Goal: Task Accomplishment & Management: Use online tool/utility

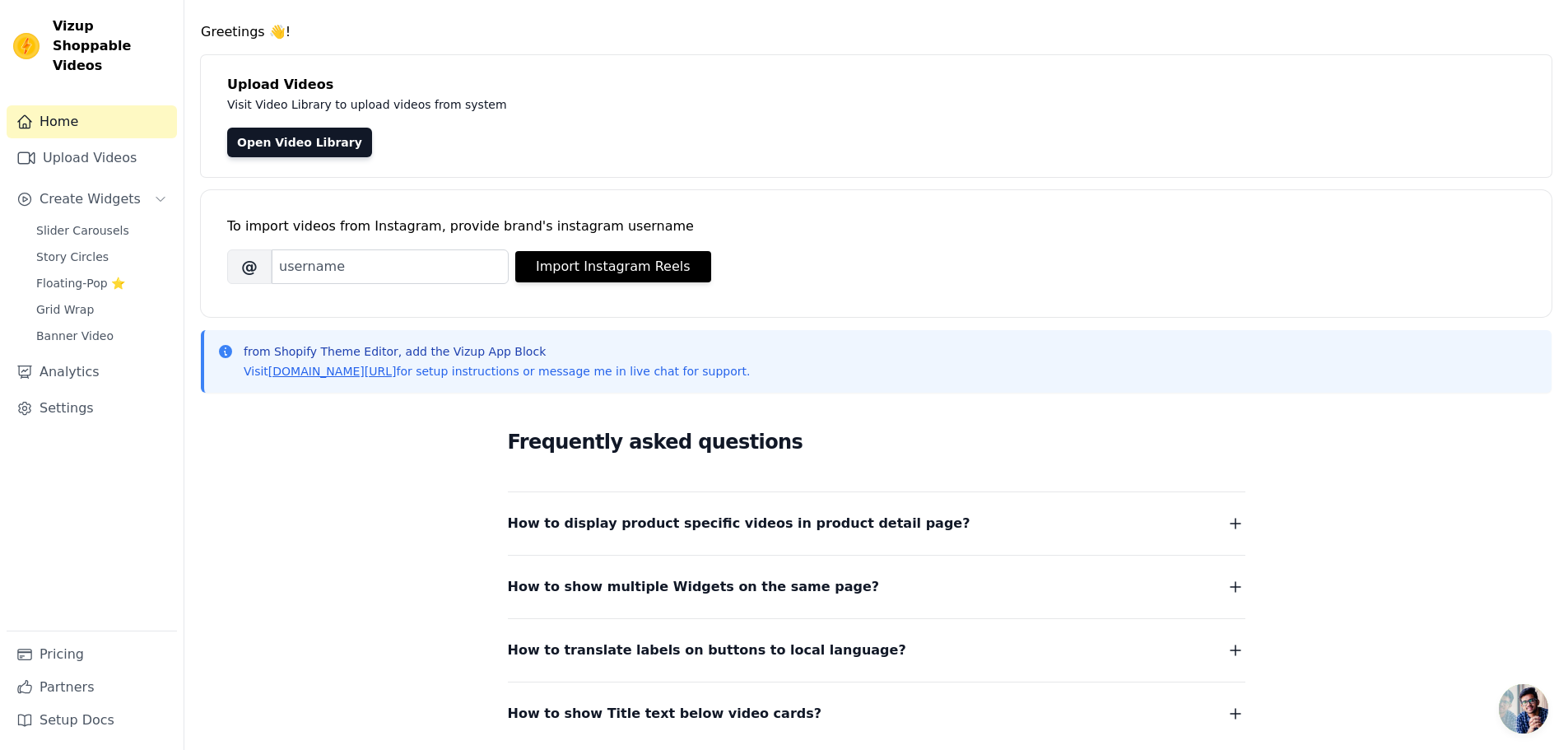
scroll to position [82, 0]
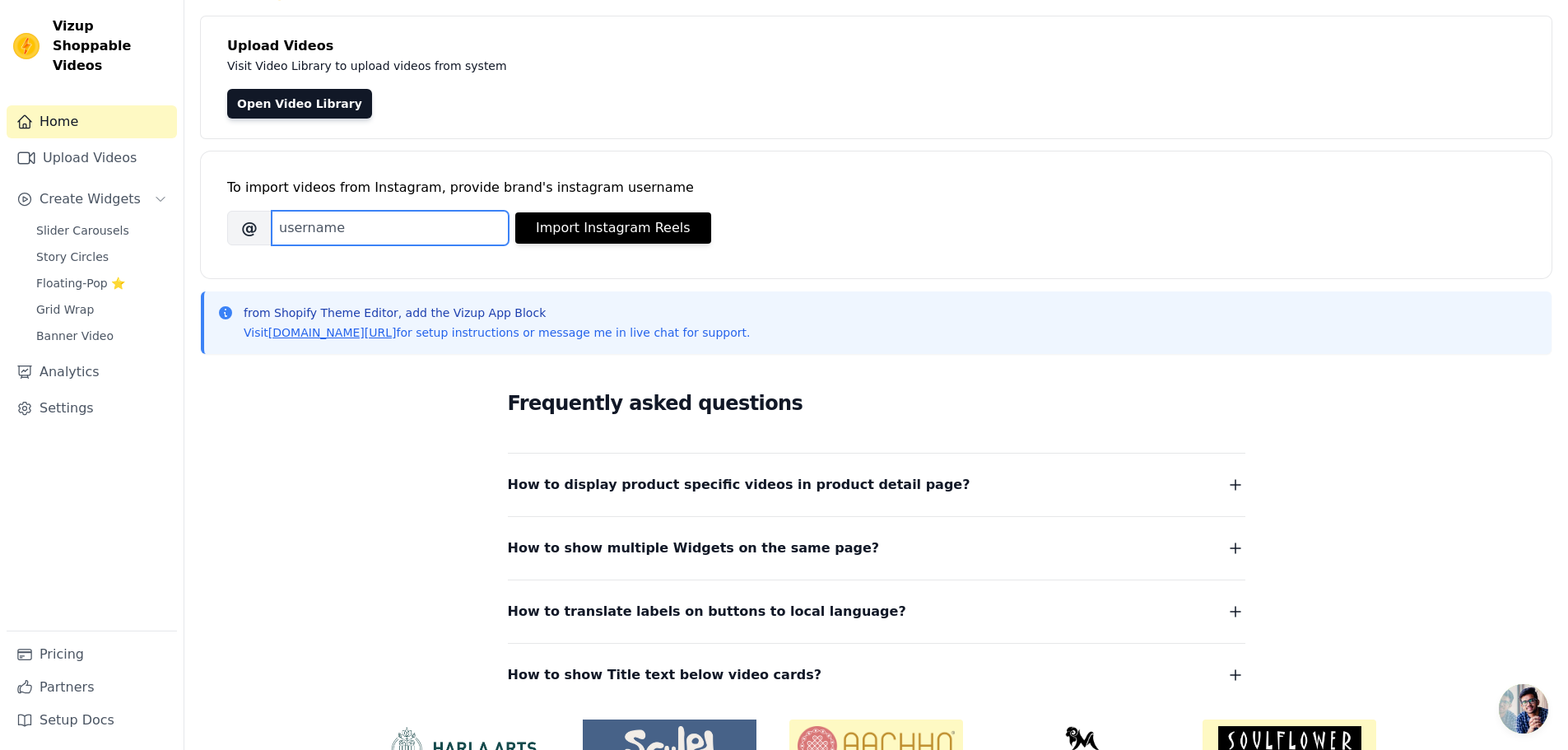
click at [418, 221] on input "Brand's Instagram Username" at bounding box center [390, 227] width 237 height 34
type input "s"
type input "[DOMAIN_NAME]"
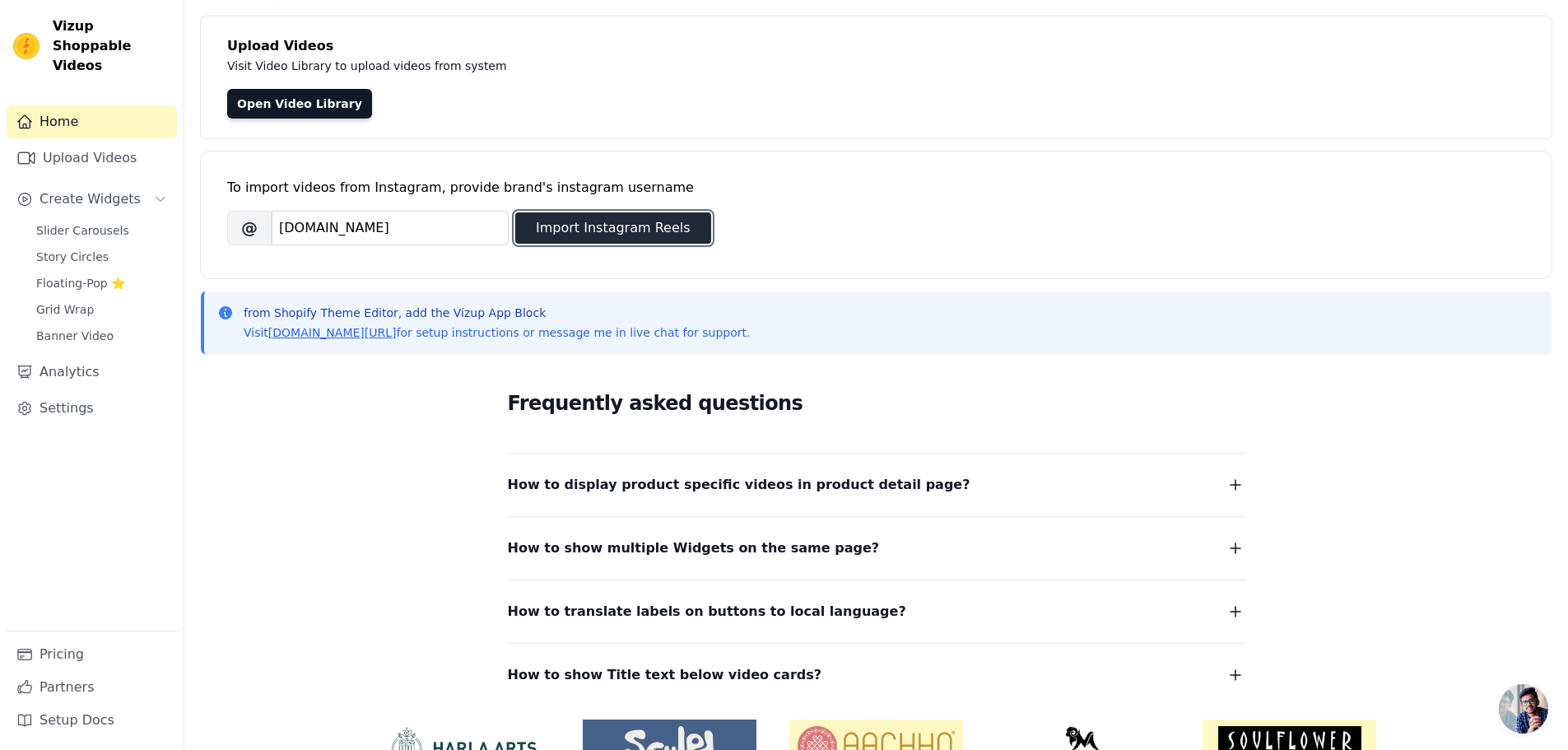
click at [643, 233] on button "Import Instagram Reels" at bounding box center [613, 227] width 196 height 32
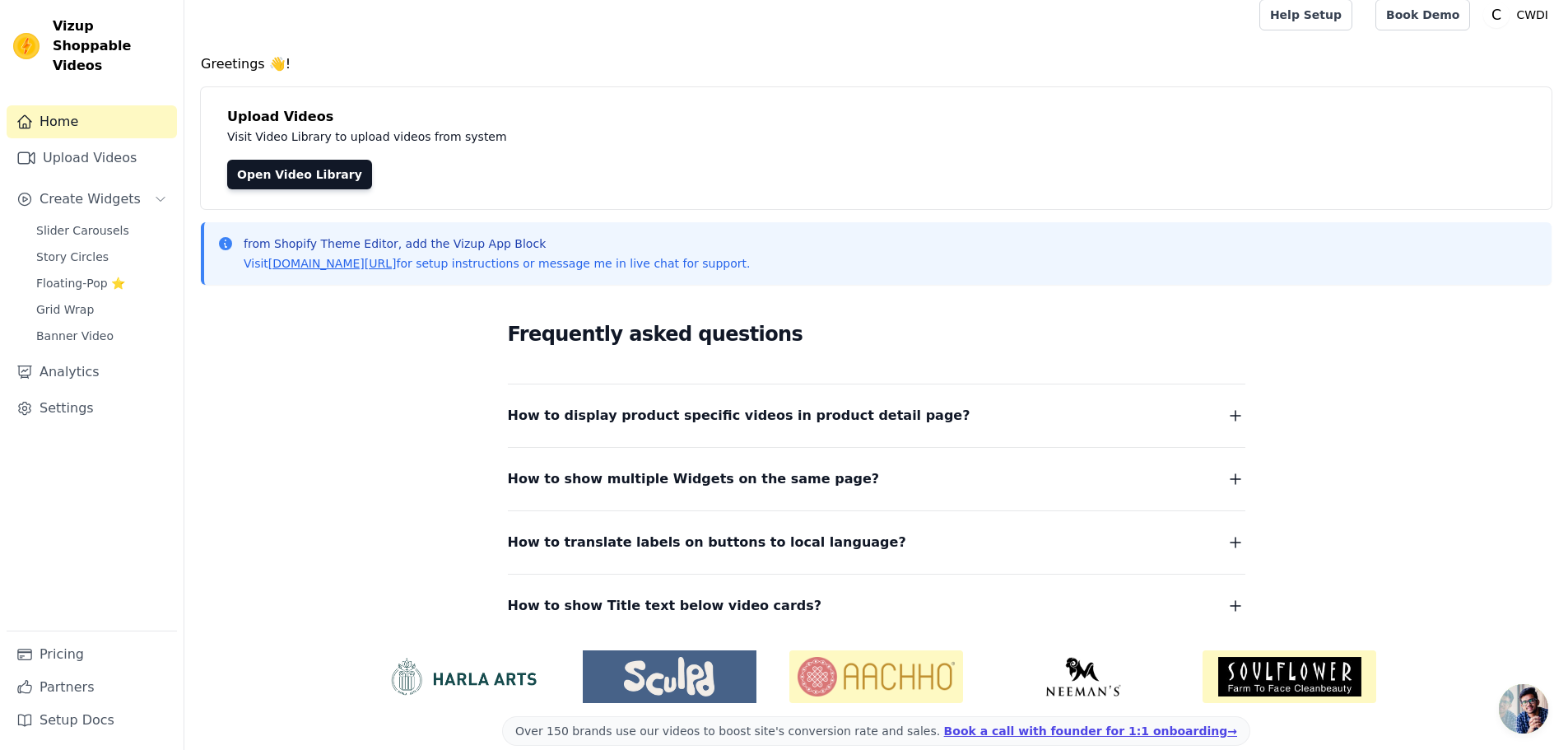
scroll to position [0, 0]
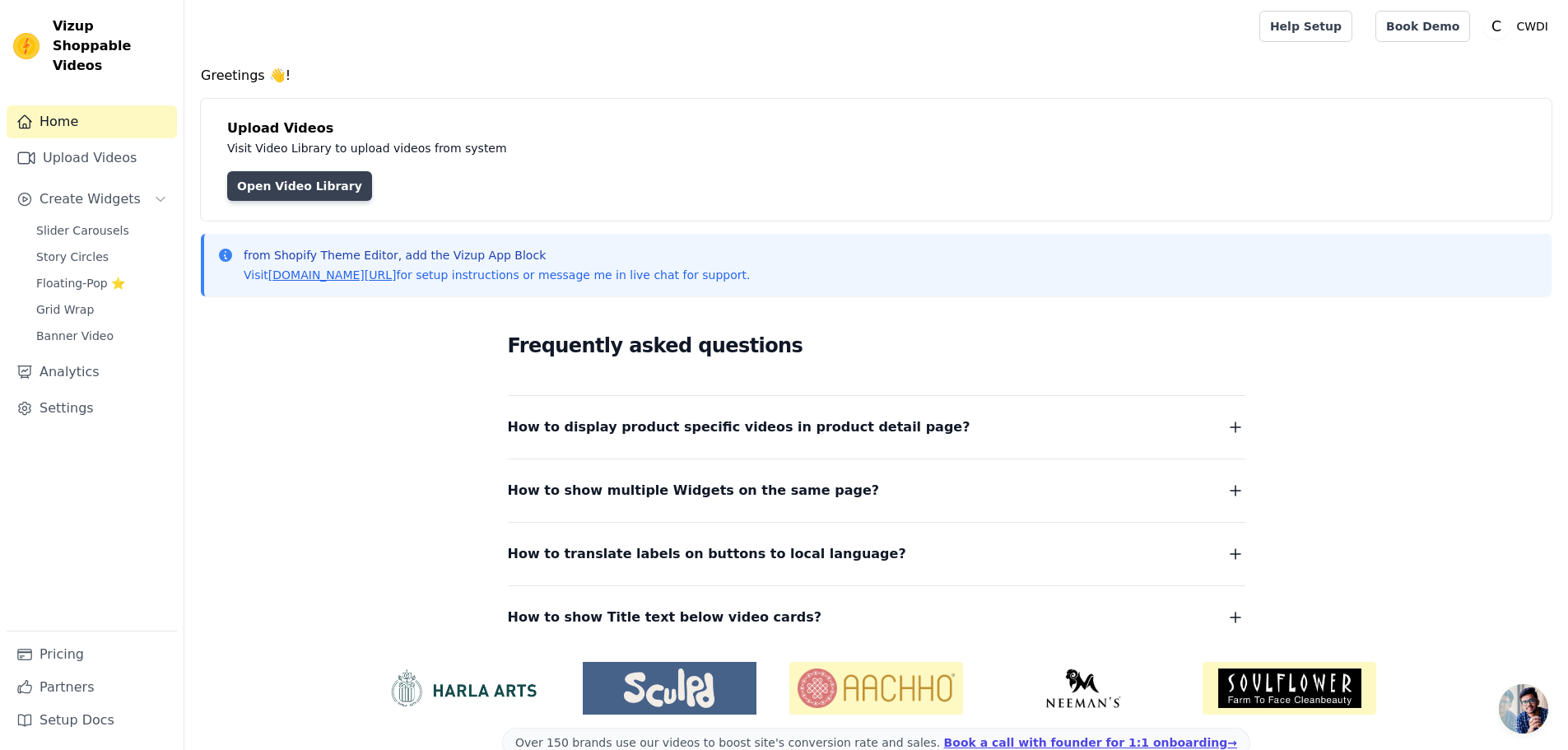
click at [294, 196] on link "Open Video Library" at bounding box center [300, 186] width 144 height 30
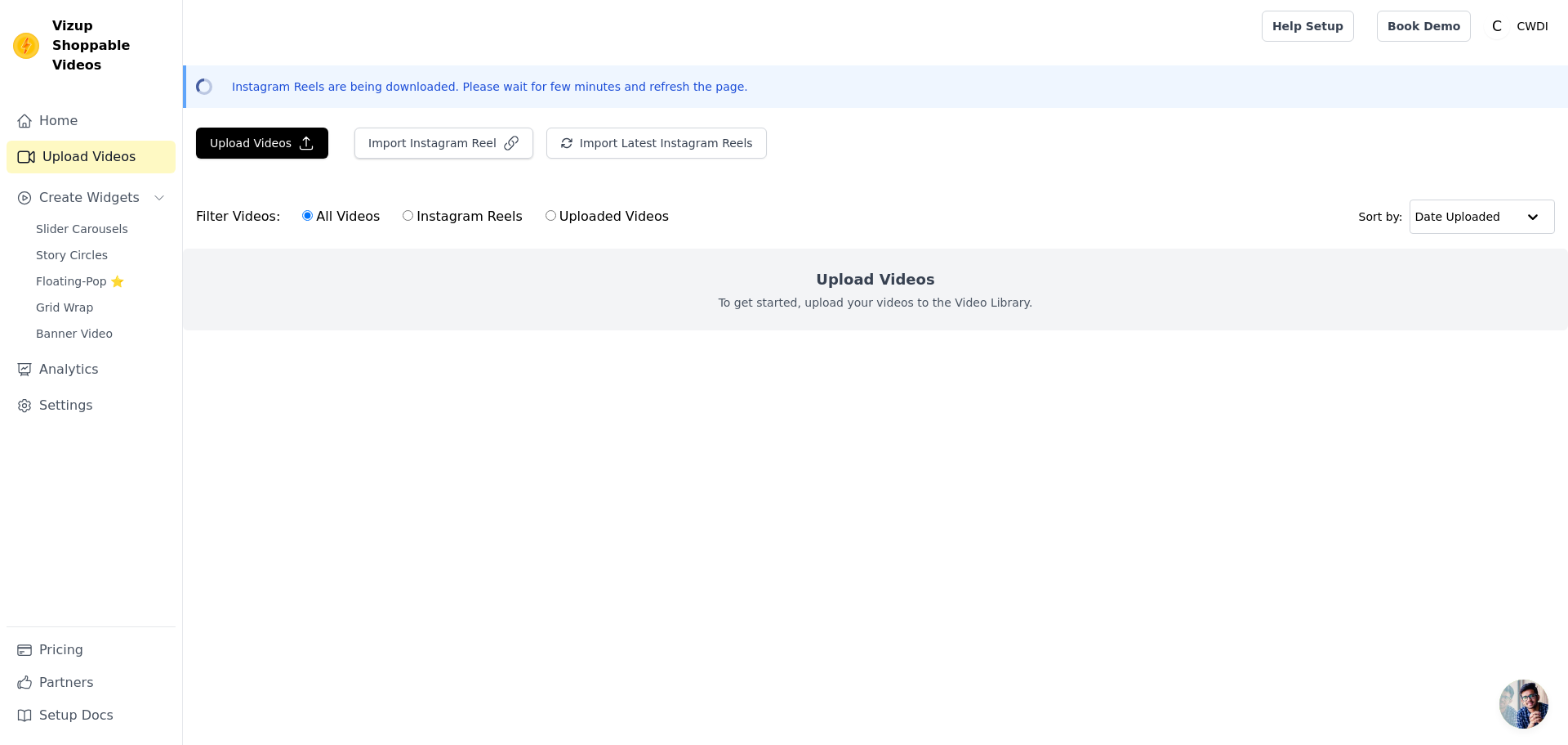
click at [420, 212] on label "Instagram Reels" at bounding box center [462, 217] width 121 height 22
click at [413, 212] on input "Instagram Reels" at bounding box center [408, 215] width 11 height 11
radio input "true"
click at [302, 216] on input "All Videos" at bounding box center [307, 215] width 11 height 11
radio input "true"
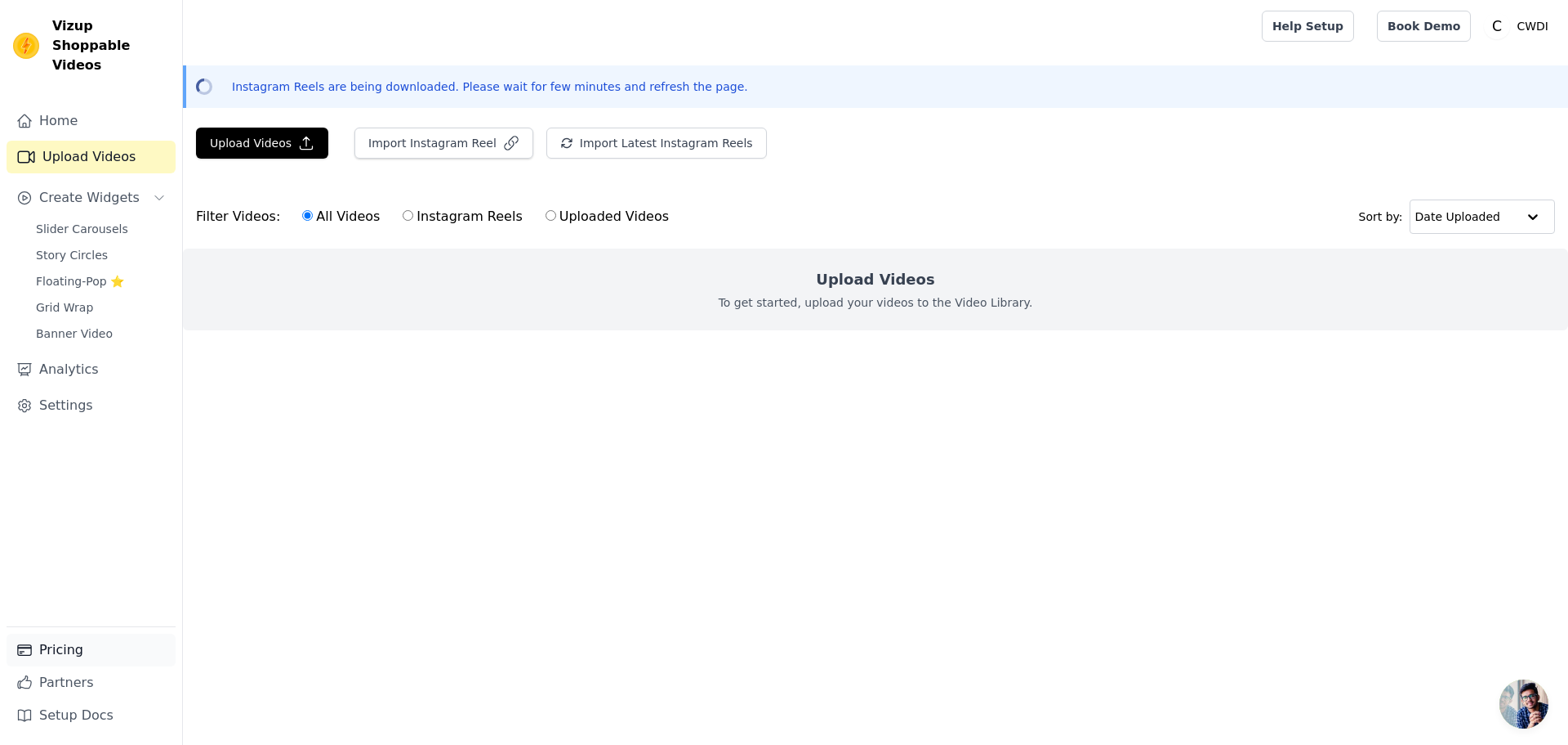
click at [63, 651] on link "Pricing" at bounding box center [90, 650] width 169 height 32
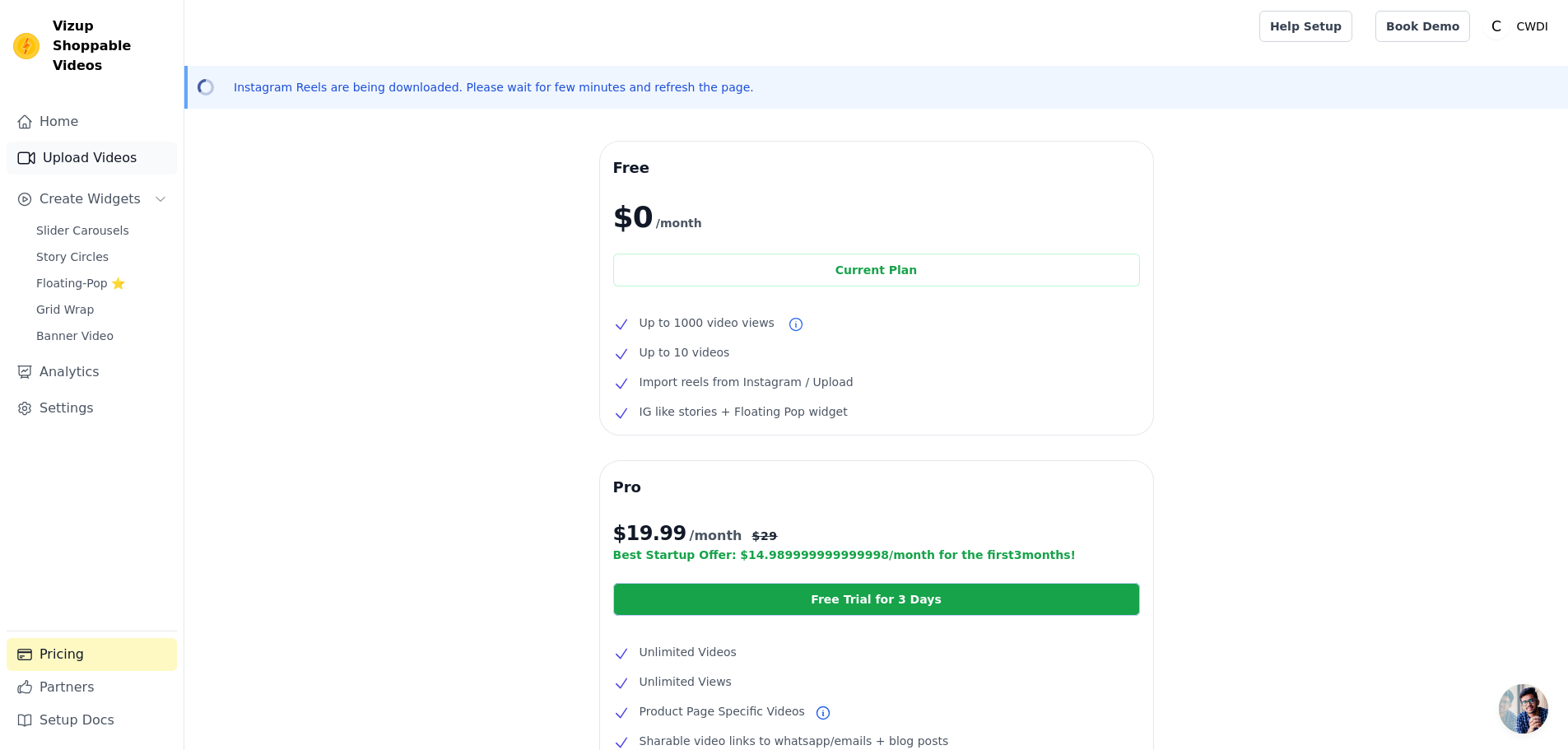
click at [79, 146] on link "Upload Videos" at bounding box center [91, 158] width 171 height 32
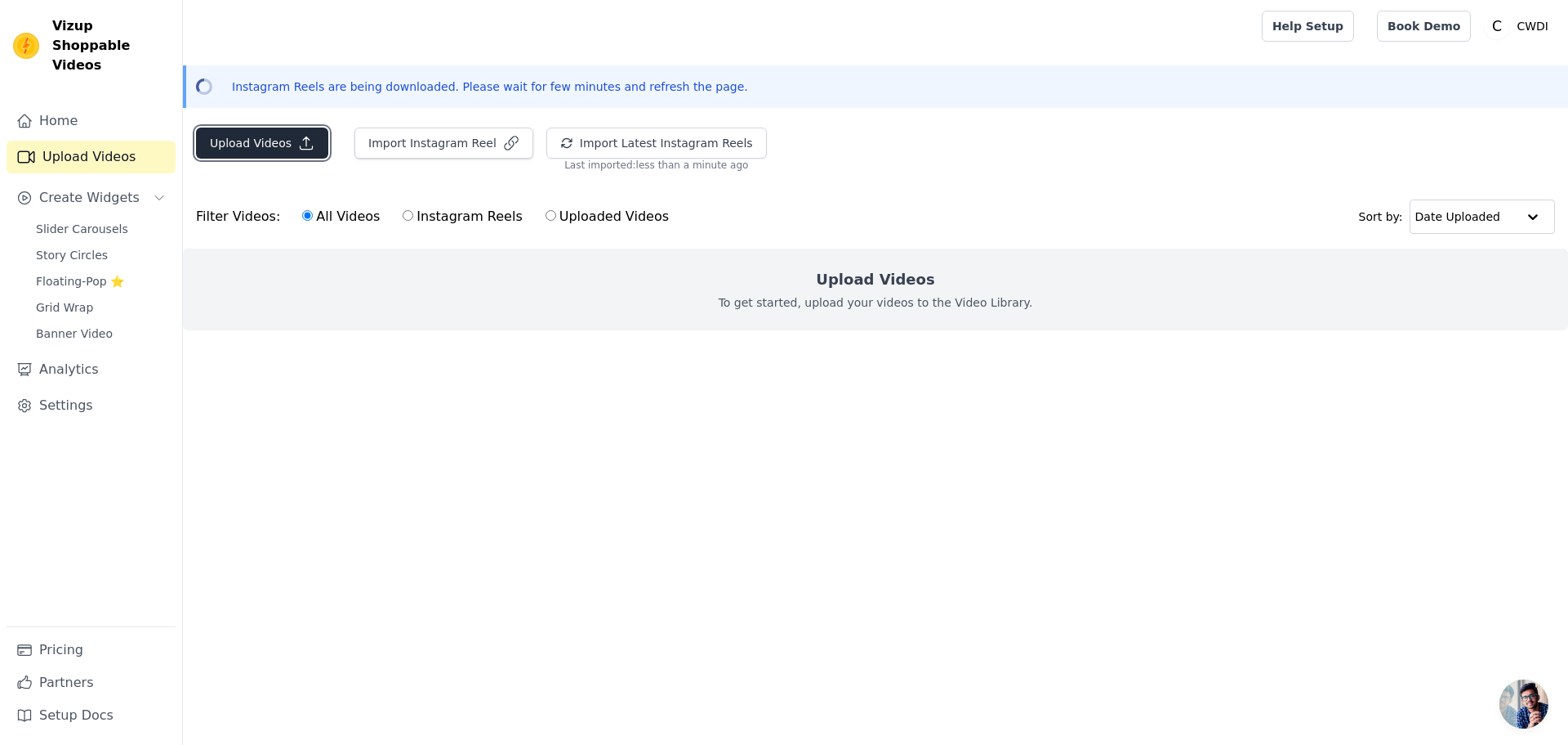
click at [274, 139] on button "Upload Videos" at bounding box center [263, 143] width 133 height 31
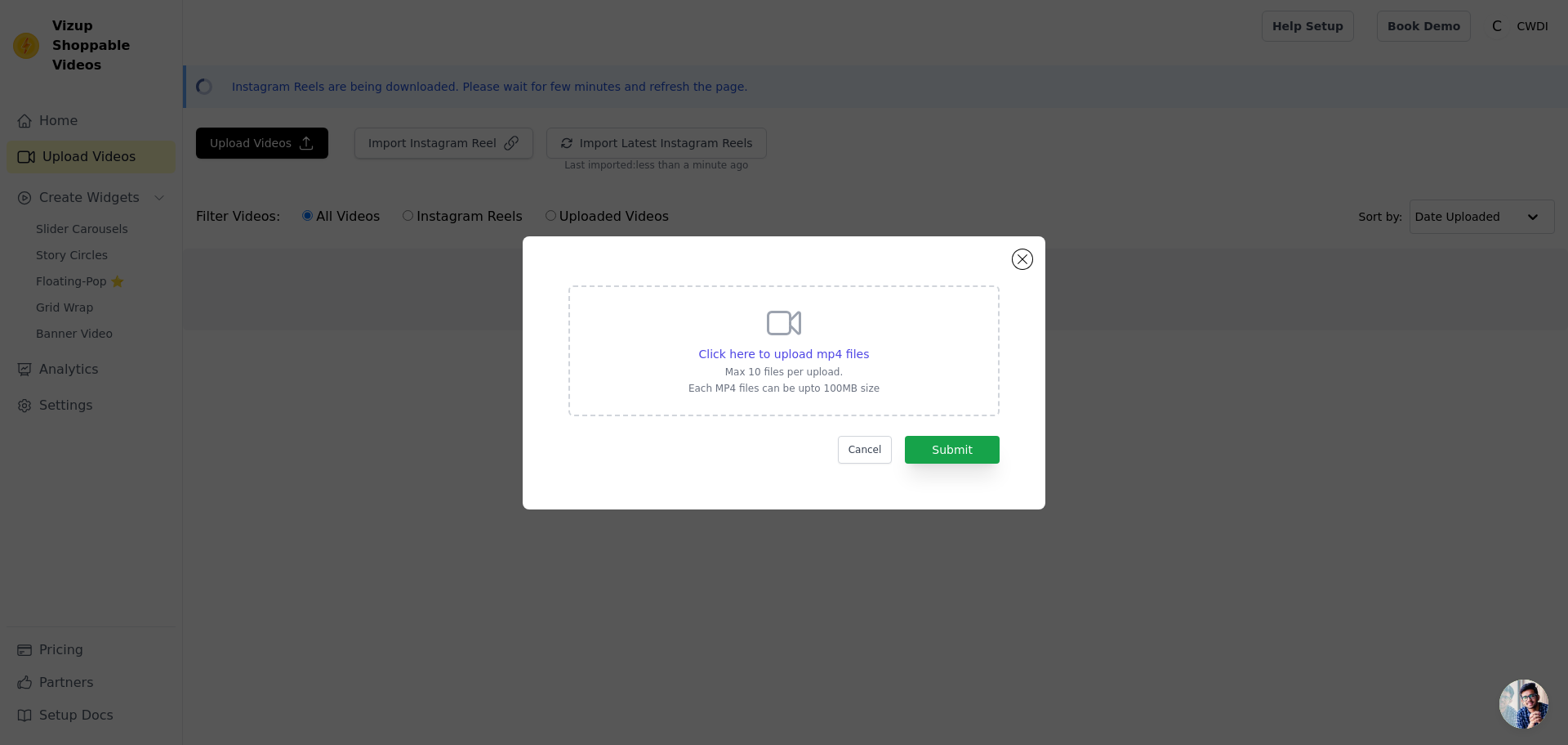
click at [790, 320] on icon at bounding box center [785, 322] width 32 height 22
click at [868, 345] on input "Click here to upload mp4 files Max 10 files per upload. Each MP4 files can be u…" at bounding box center [868, 345] width 1 height 1
type input "C:\fakepath\Dynamic Business Intro_free.mp4"
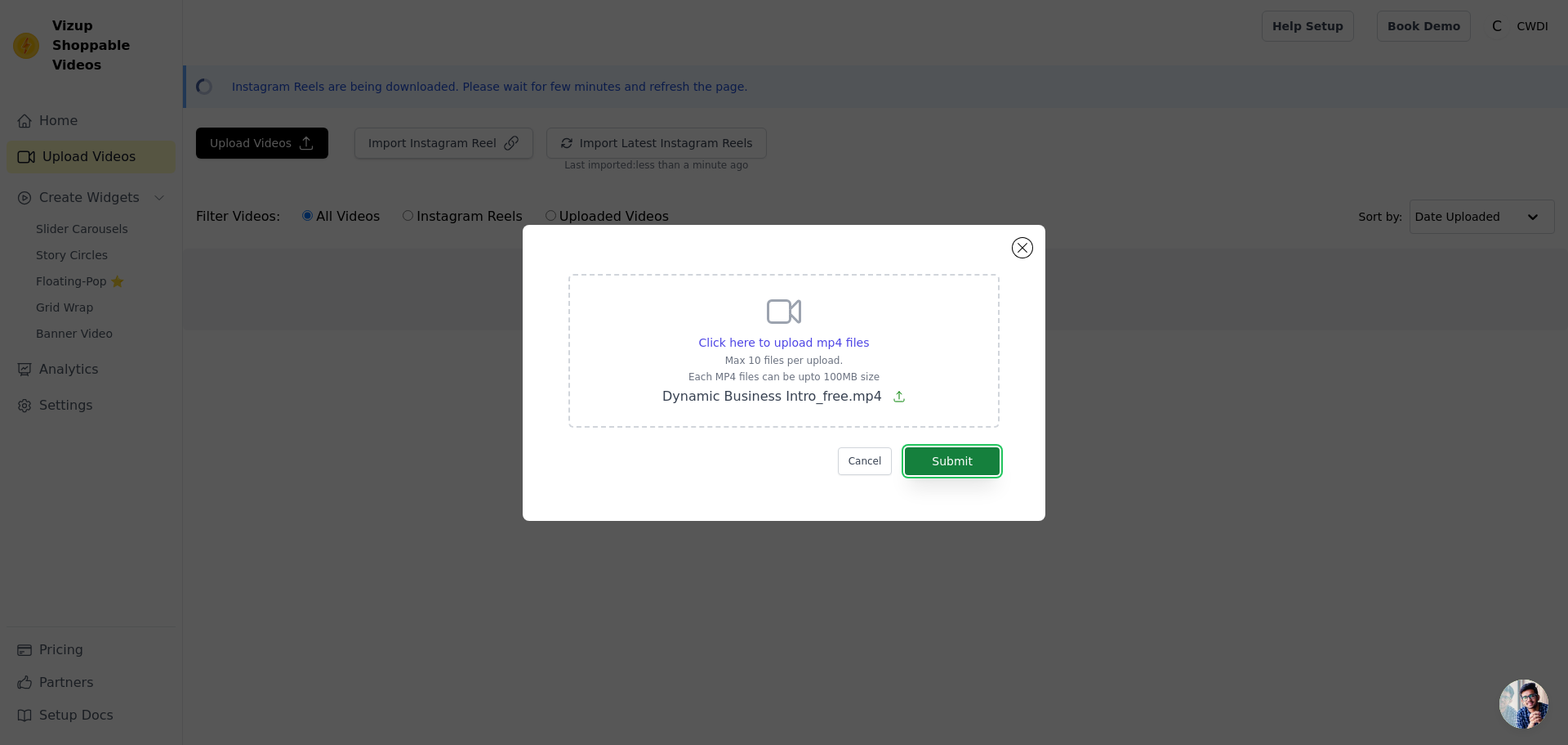
click at [961, 463] on button "Submit" at bounding box center [952, 461] width 95 height 28
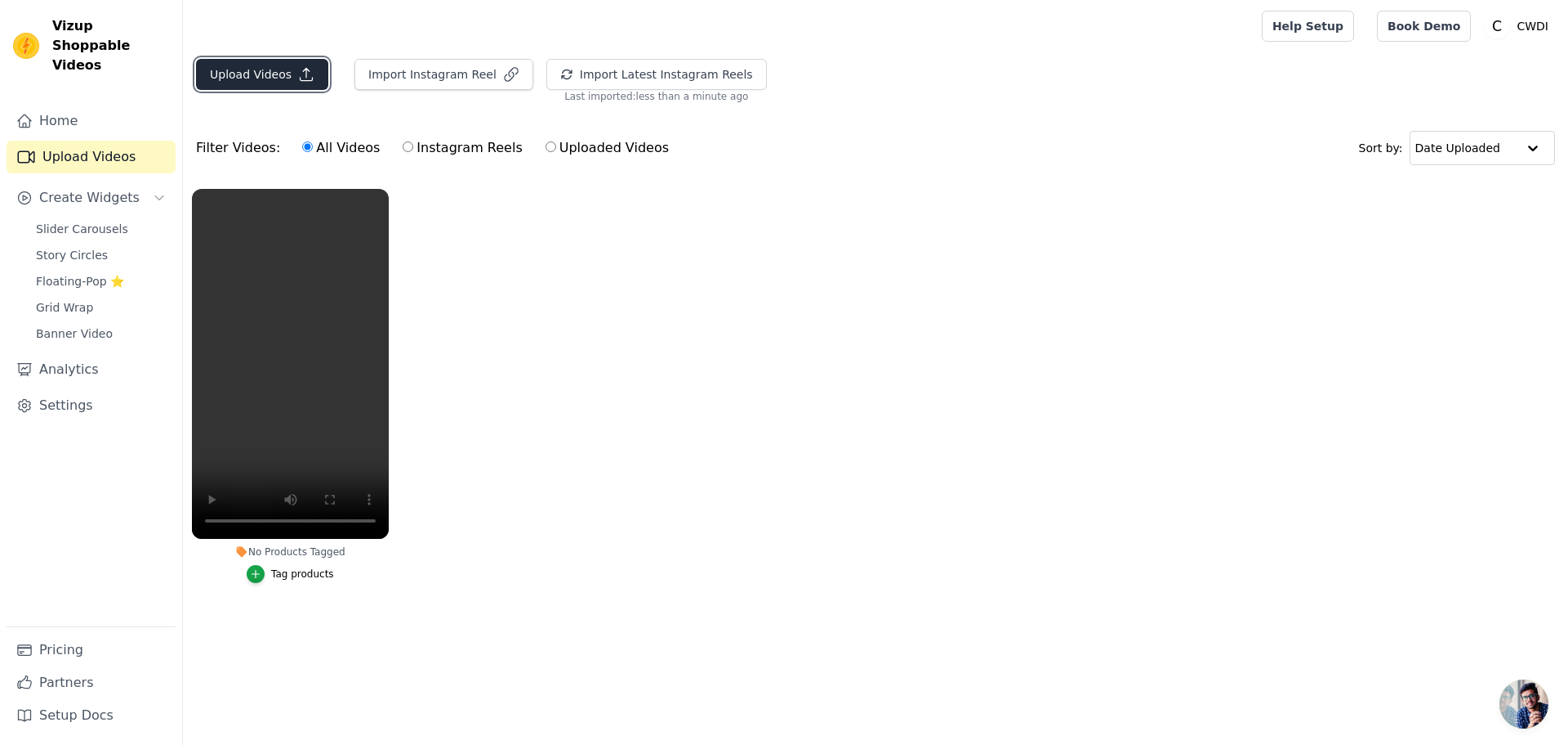
click at [277, 82] on button "Upload Videos" at bounding box center [263, 74] width 133 height 31
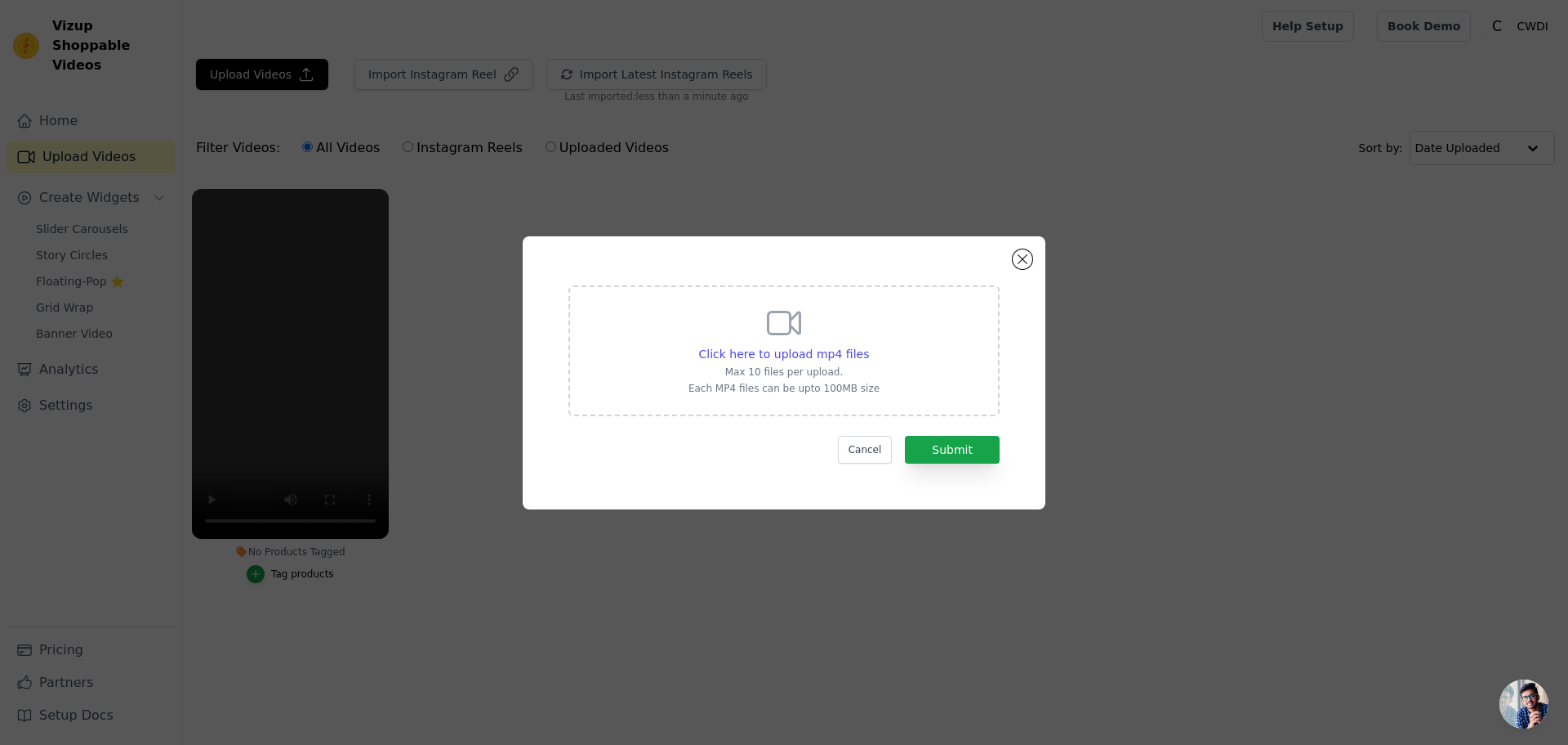
click at [776, 366] on p "Max 10 files per upload." at bounding box center [784, 372] width 191 height 13
click at [868, 346] on input "Click here to upload mp4 files Max 10 files per upload. Each MP4 files can be u…" at bounding box center [868, 345] width 1 height 1
type input "C:\fakepath\Kinetic Frames Opener_free.mp4"
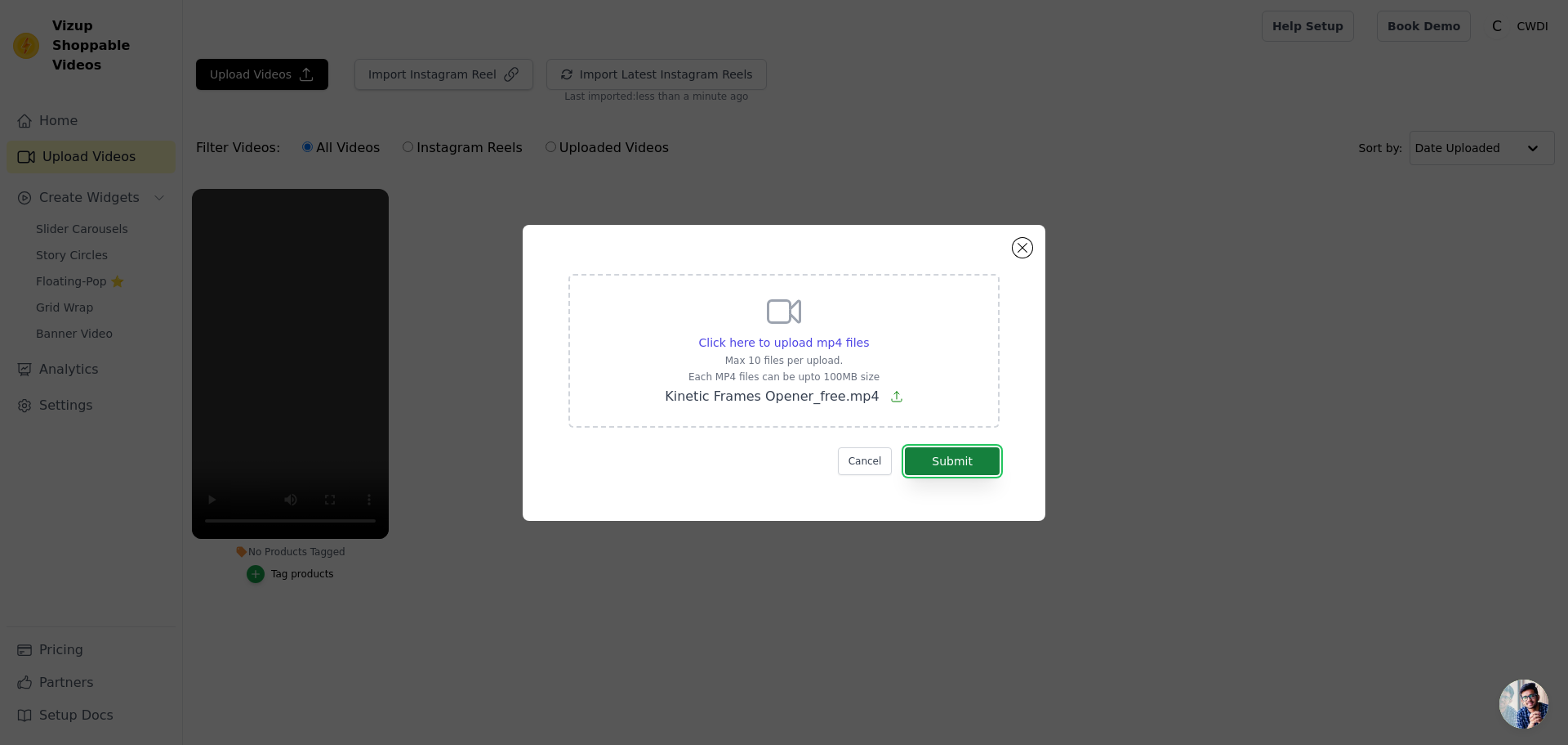
click at [943, 460] on button "Submit" at bounding box center [952, 461] width 95 height 28
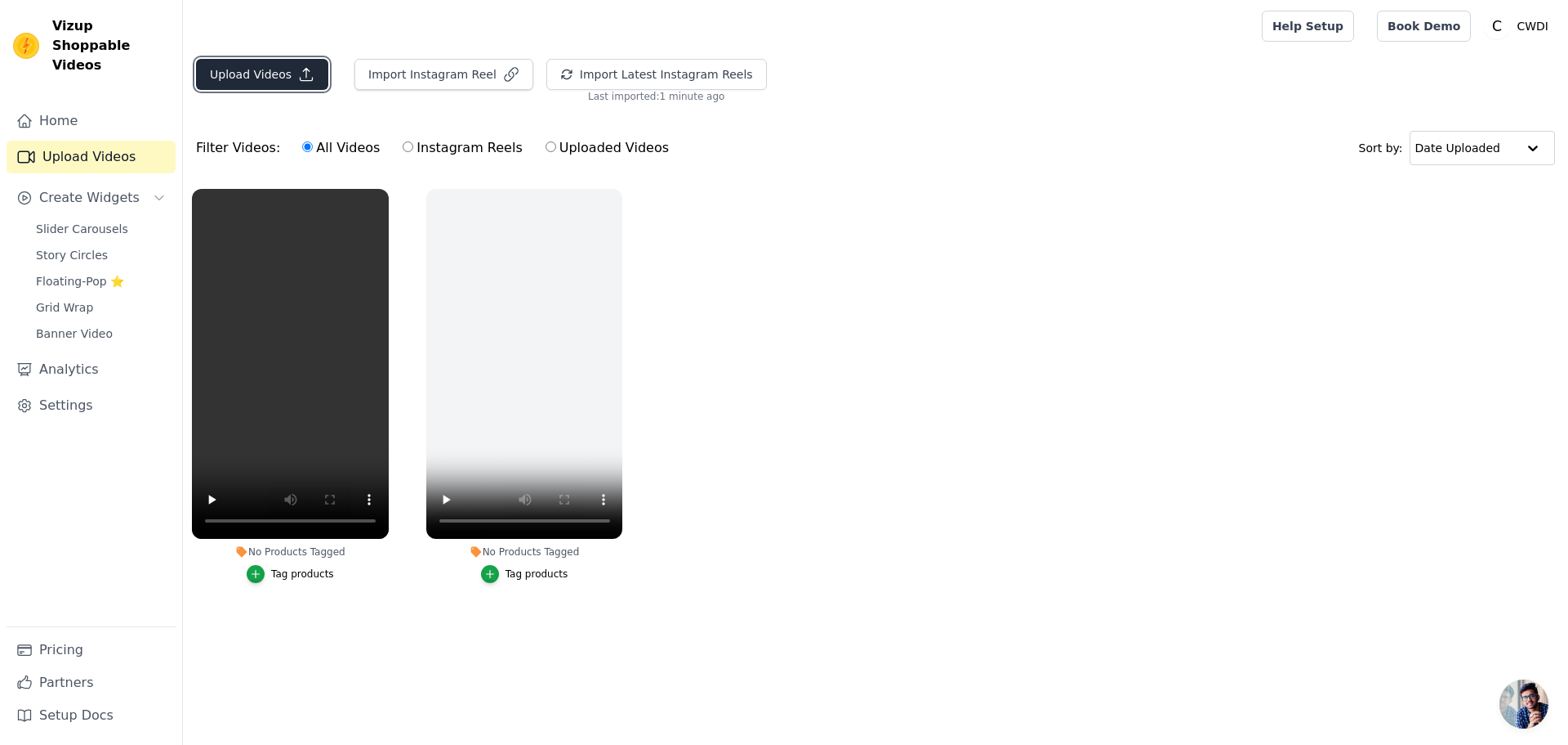
click at [285, 79] on button "Upload Videos" at bounding box center [263, 74] width 133 height 31
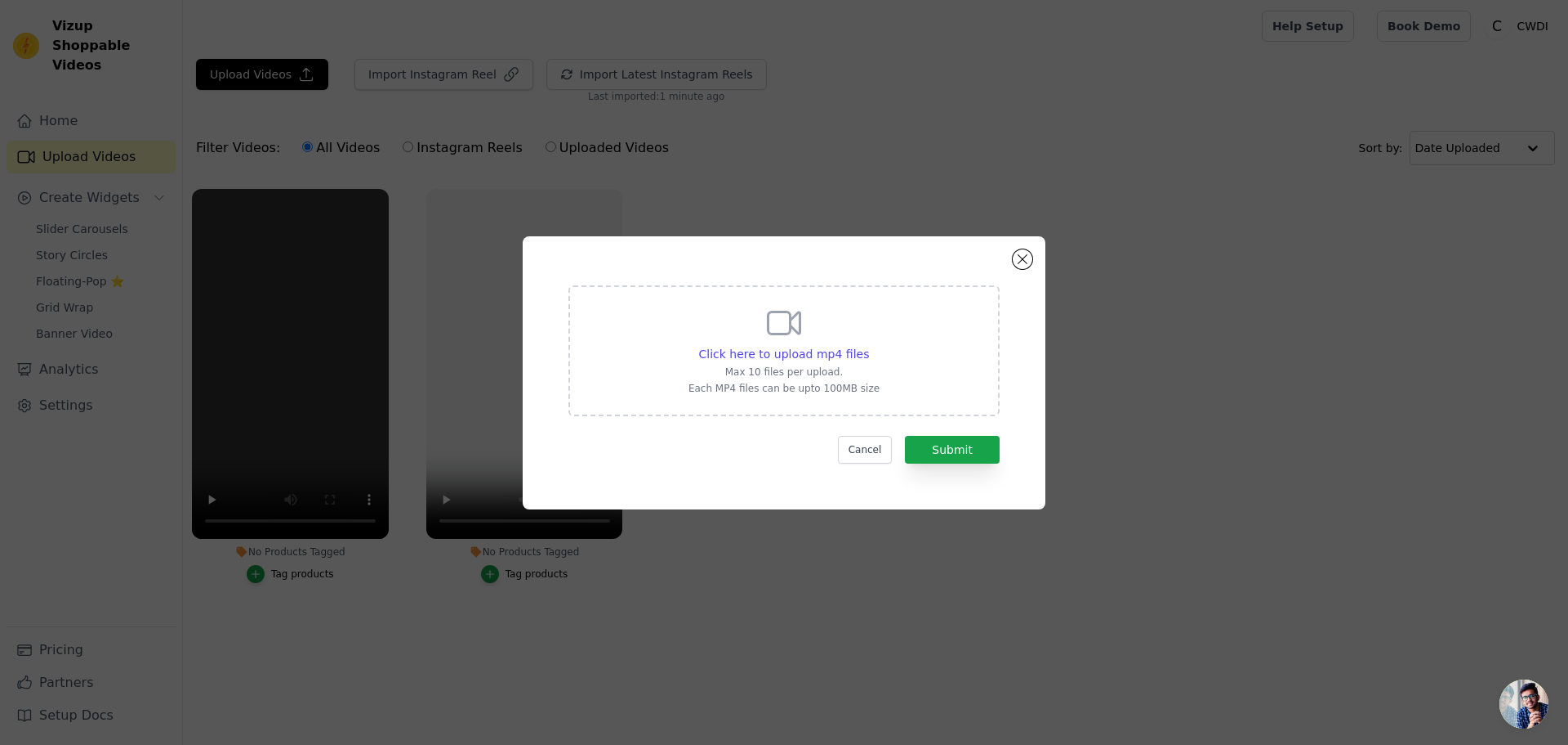
click at [781, 377] on p "Max 10 files per upload." at bounding box center [784, 372] width 191 height 13
click at [868, 346] on input "Click here to upload mp4 files Max 10 files per upload. Each MP4 files can be u…" at bounding box center [868, 345] width 1 height 1
type input "C:\fakepath\Colored Liquid Intro_free.mp4"
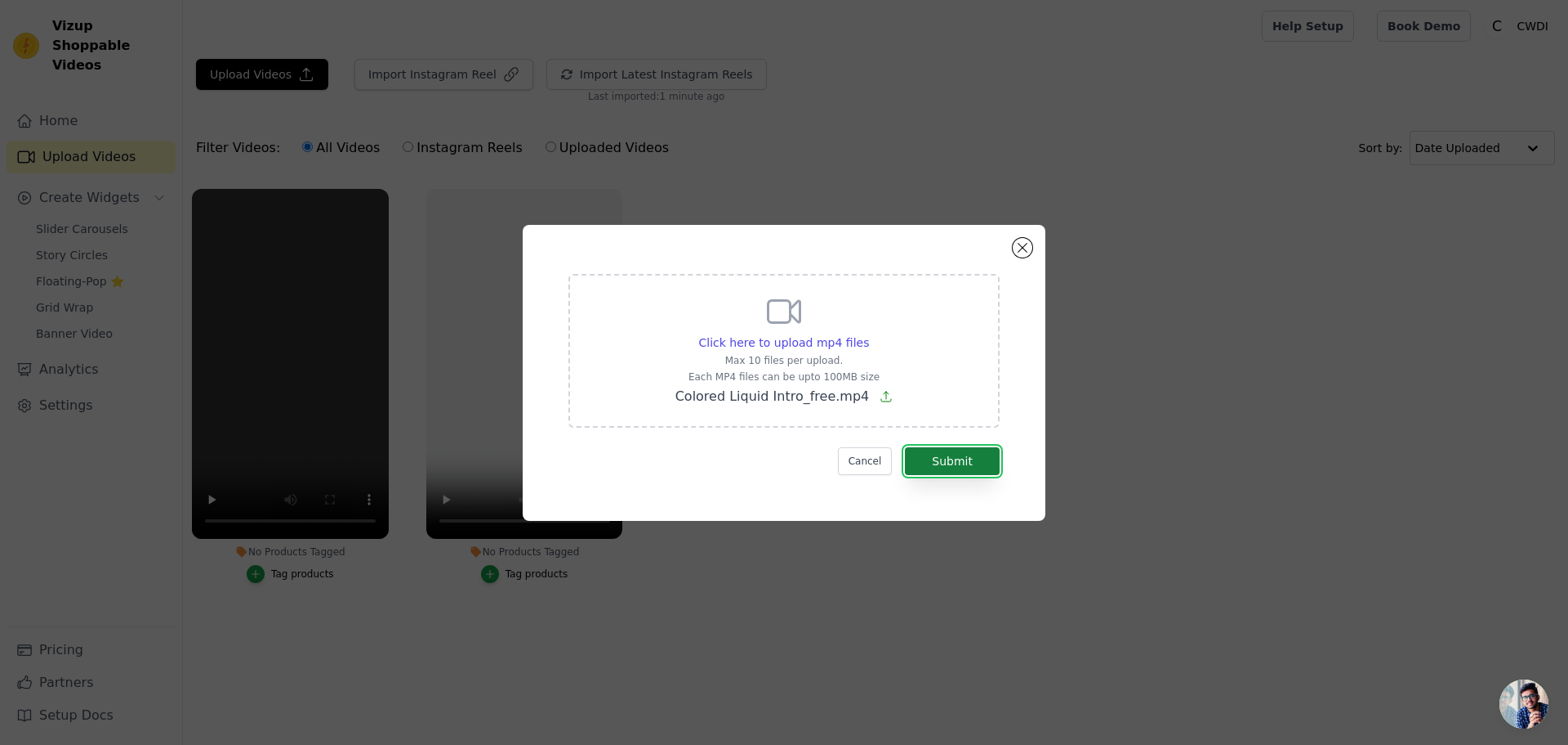
click at [952, 449] on button "Submit" at bounding box center [952, 461] width 95 height 28
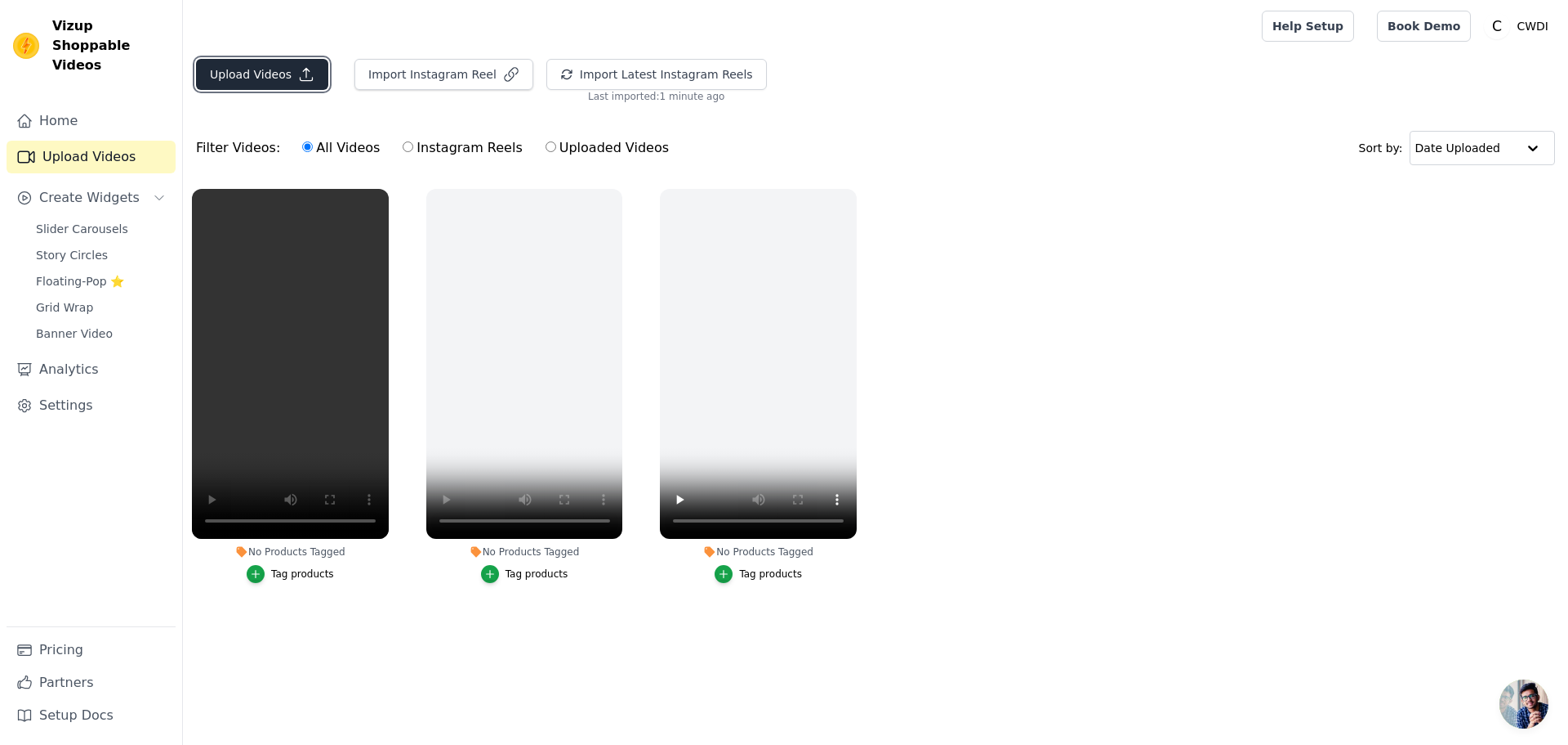
click at [254, 73] on button "Upload Videos" at bounding box center [263, 74] width 133 height 31
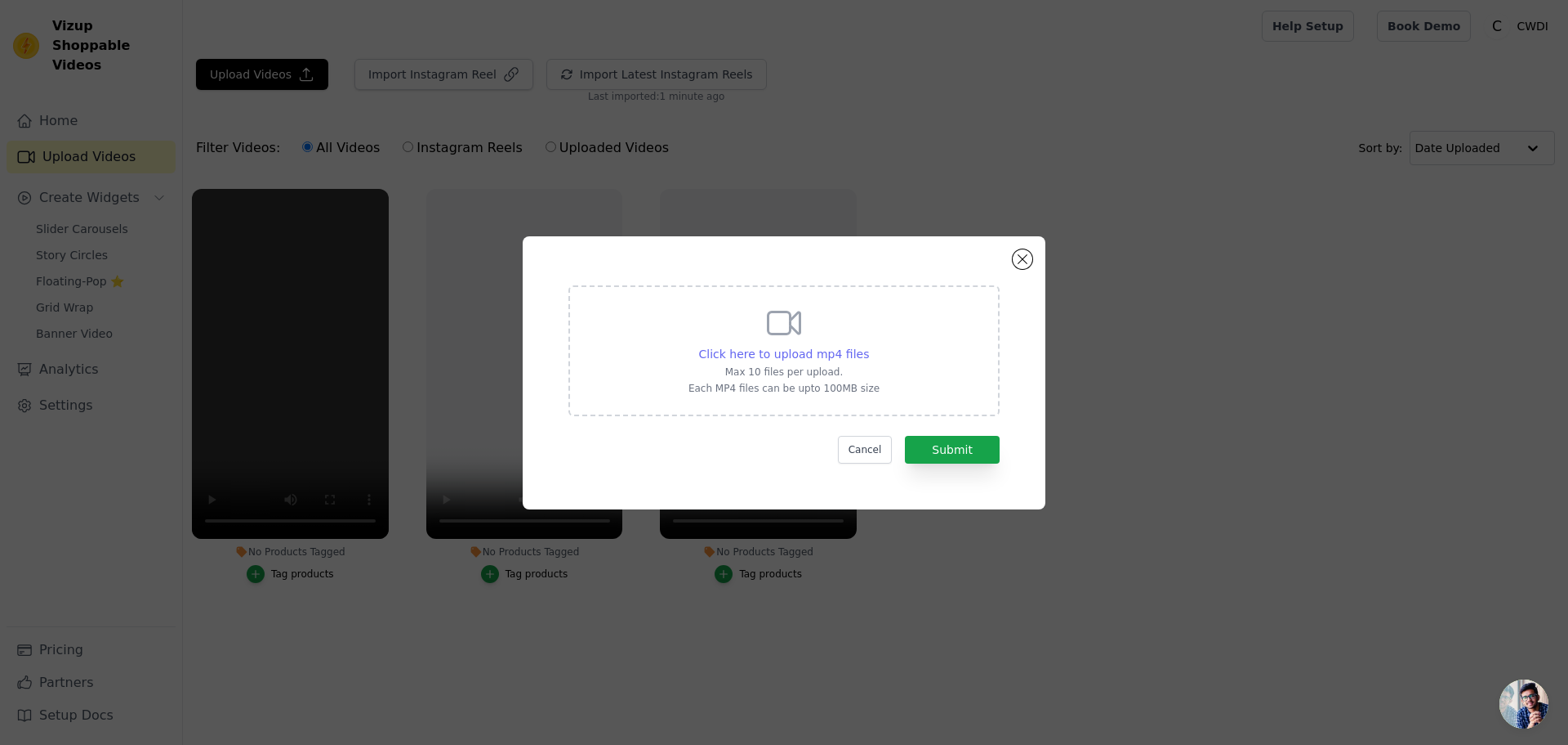
click at [786, 357] on span "Click here to upload mp4 files" at bounding box center [784, 353] width 171 height 13
click at [868, 346] on input "Click here to upload mp4 files Max 10 files per upload. Each MP4 files can be u…" at bounding box center [868, 345] width 1 height 1
type input "C:\fakepath\Ice Explosion Logo Reveal_free.mp4"
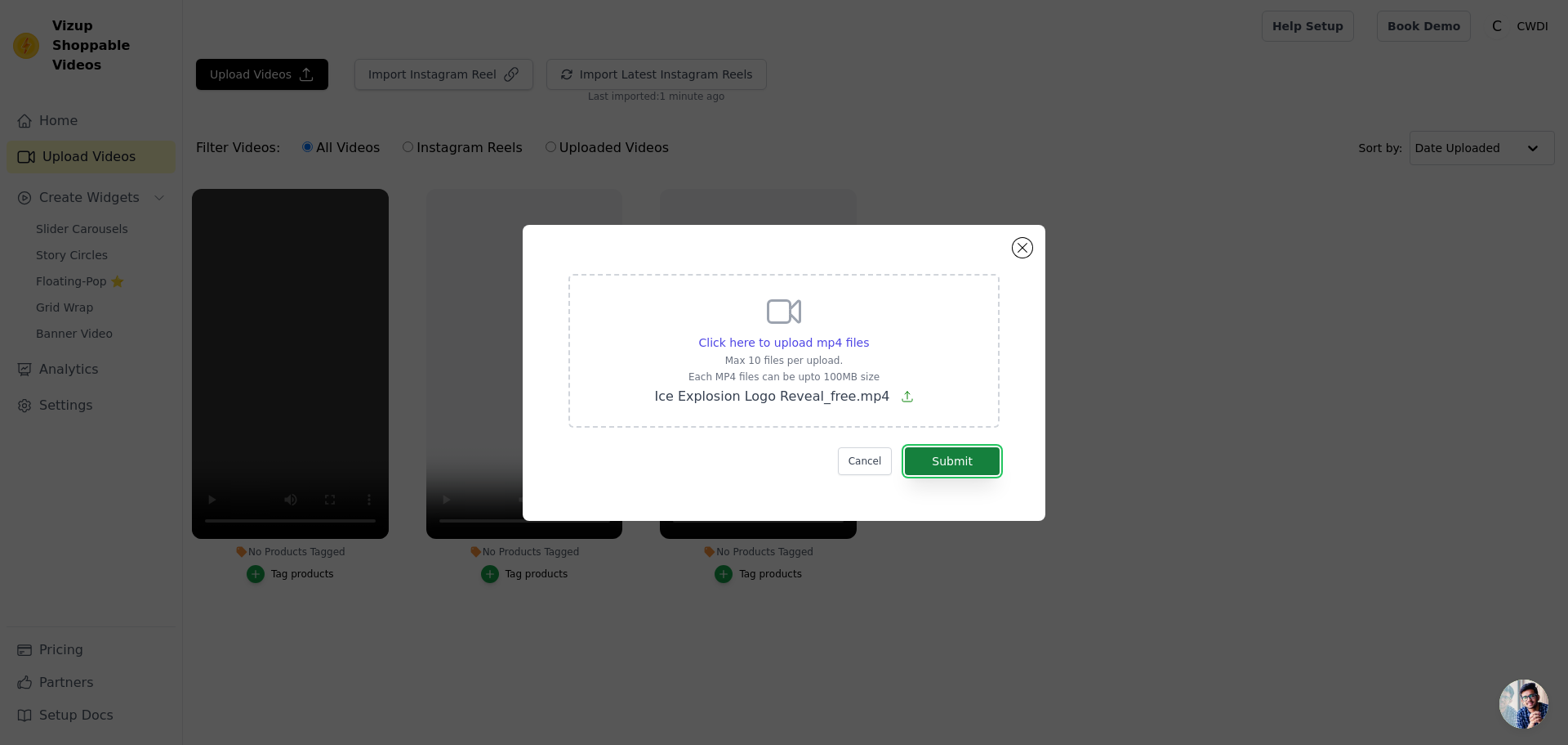
click at [959, 455] on button "Submit" at bounding box center [952, 461] width 95 height 28
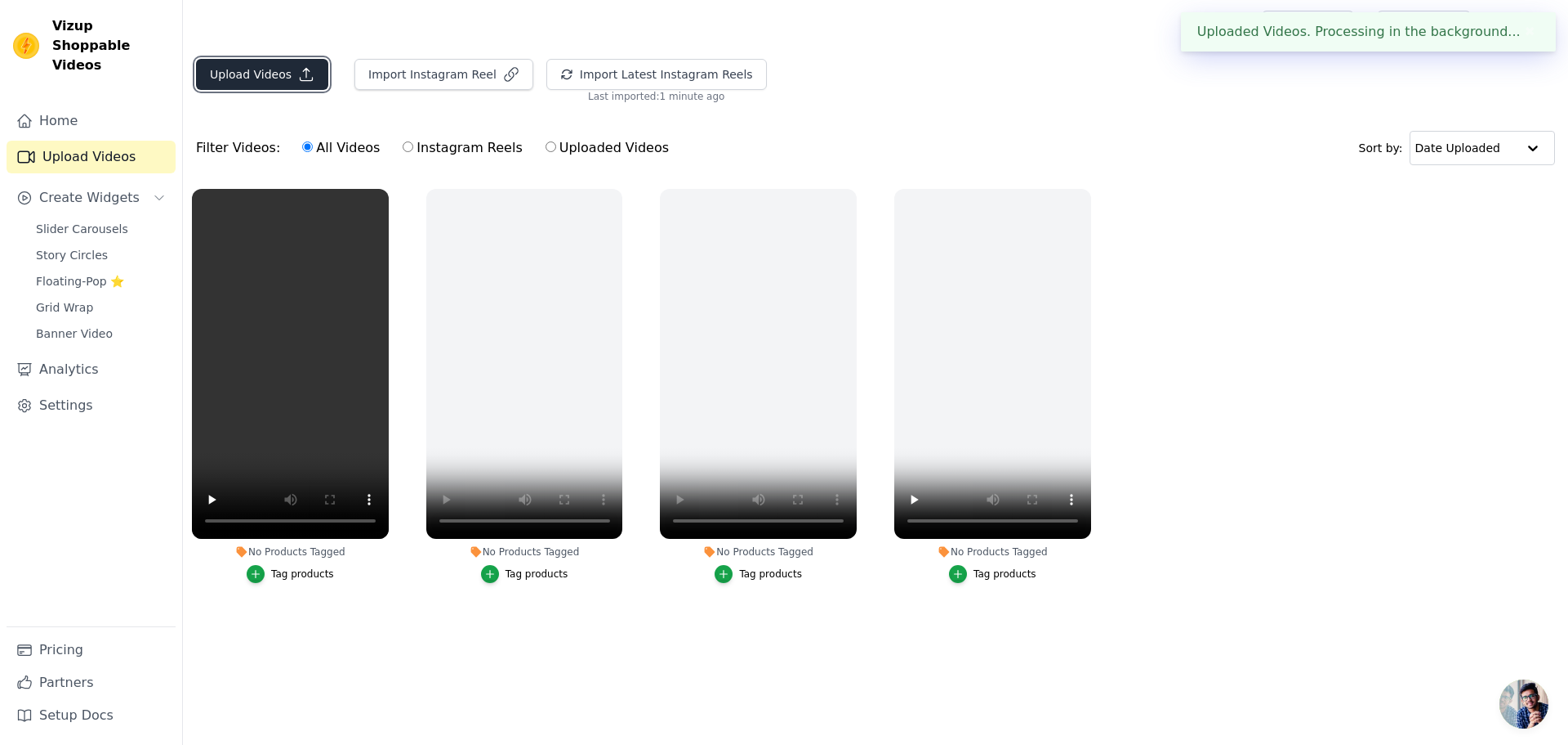
click at [262, 77] on button "Upload Videos" at bounding box center [263, 74] width 133 height 31
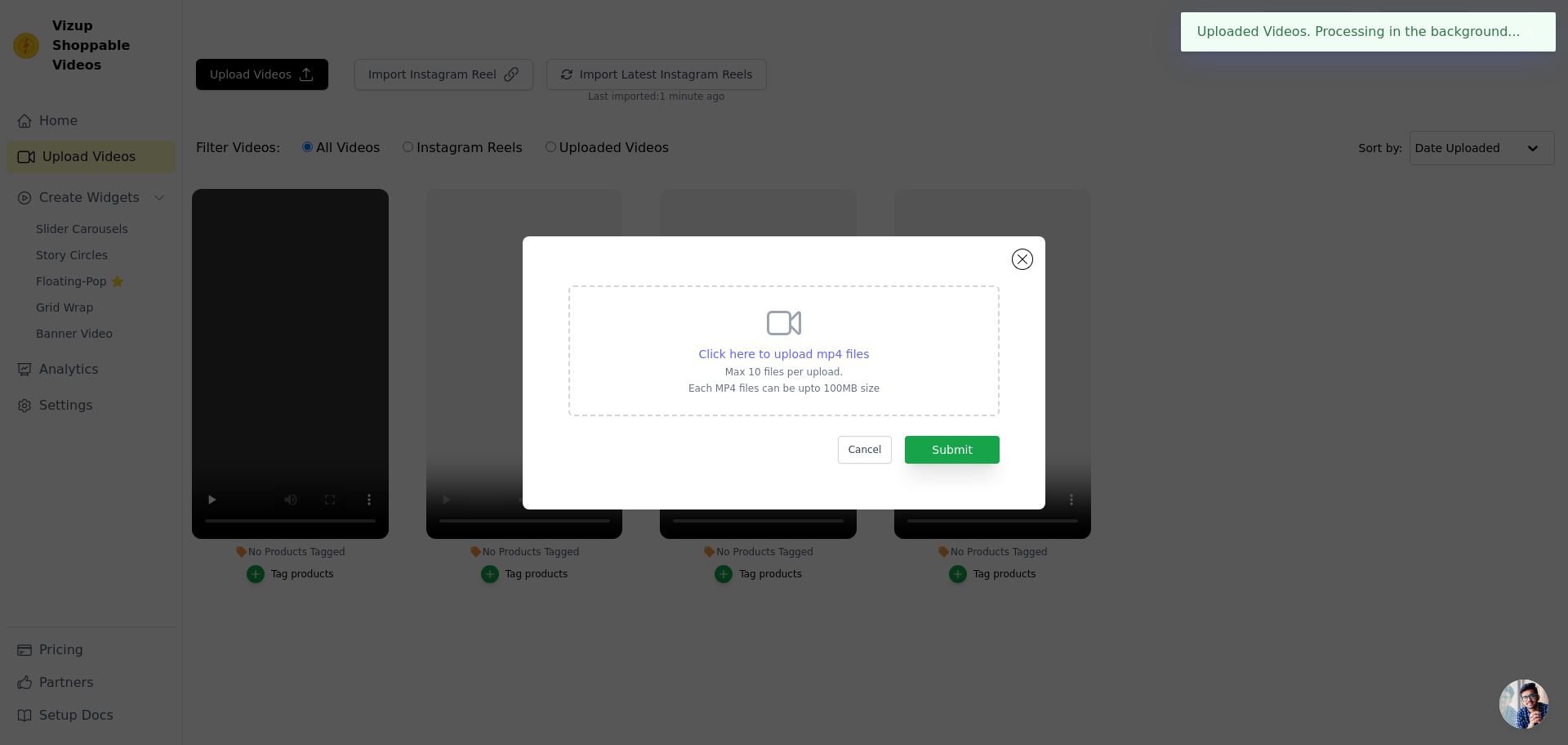
click at [814, 360] on span "Click here to upload mp4 files" at bounding box center [784, 353] width 171 height 13
click at [868, 346] on input "Click here to upload mp4 files Max 10 files per upload. Each MP4 files can be u…" at bounding box center [868, 345] width 1 height 1
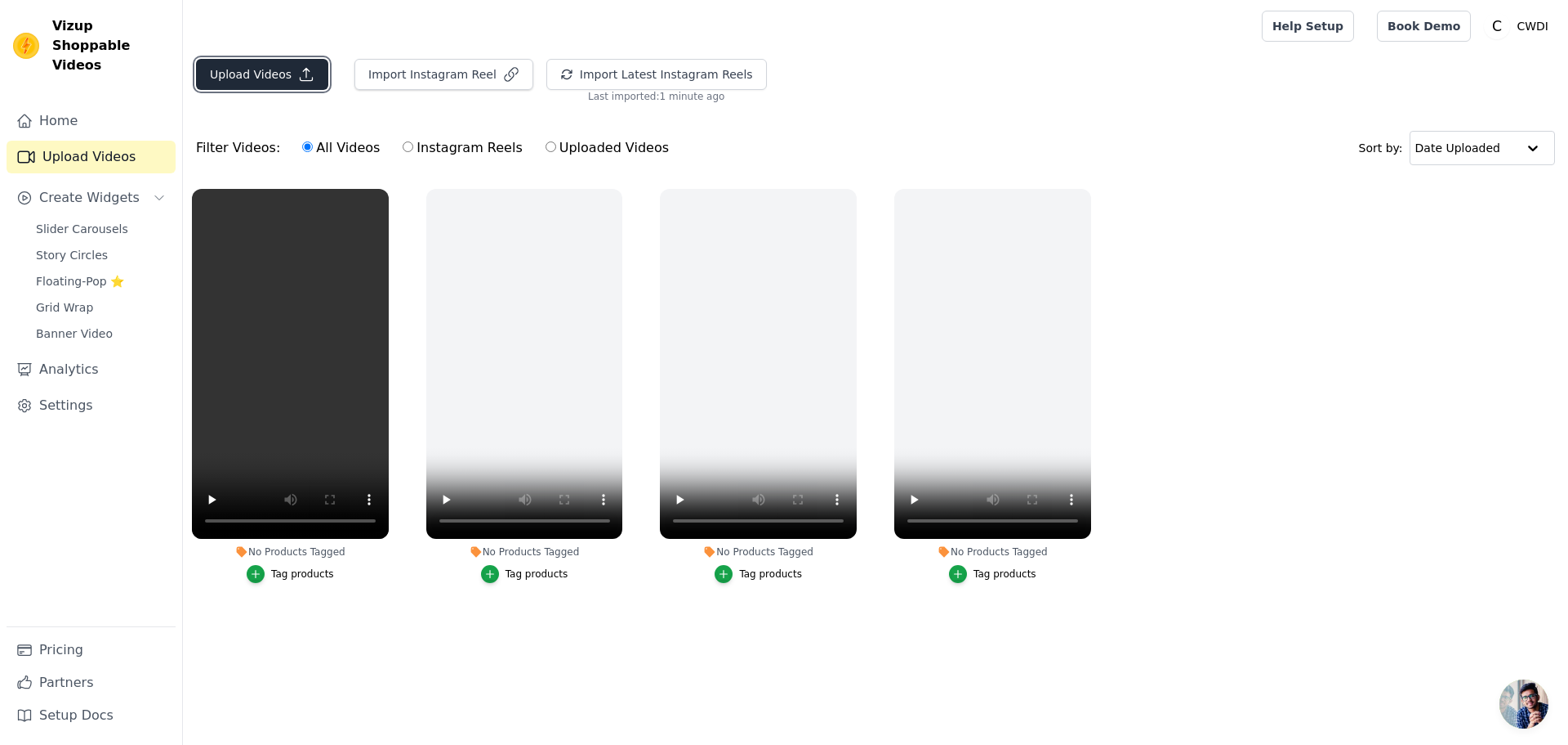
click at [240, 67] on button "Upload Videos" at bounding box center [263, 74] width 133 height 31
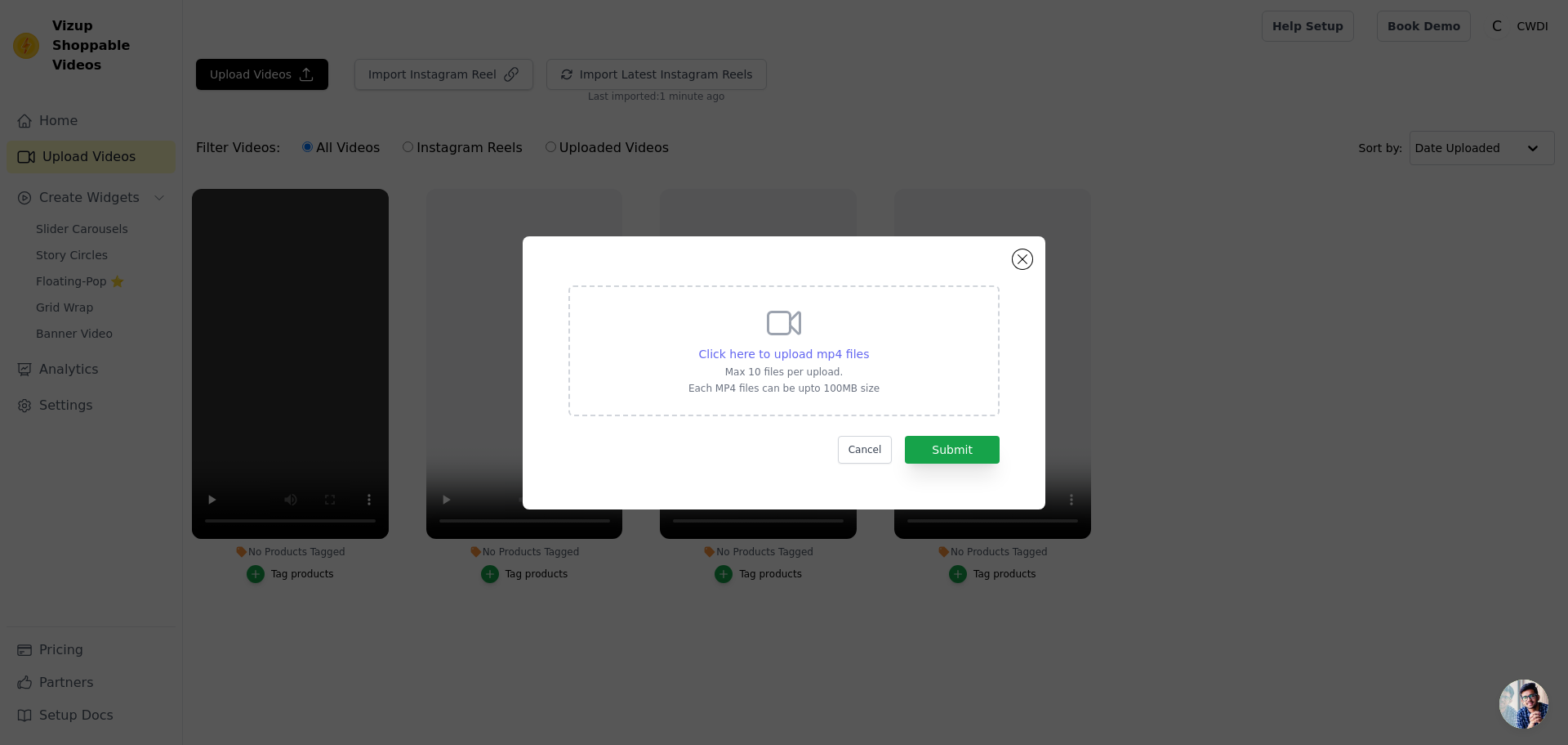
click at [749, 361] on div "Click here to upload mp4 files" at bounding box center [784, 354] width 171 height 16
click at [868, 346] on input "Click here to upload mp4 files Max 10 files per upload. Each MP4 files can be u…" at bounding box center [868, 345] width 1 height 1
type input "C:\fakepath\Fiery Liquid Splash Intro_free.mp4"
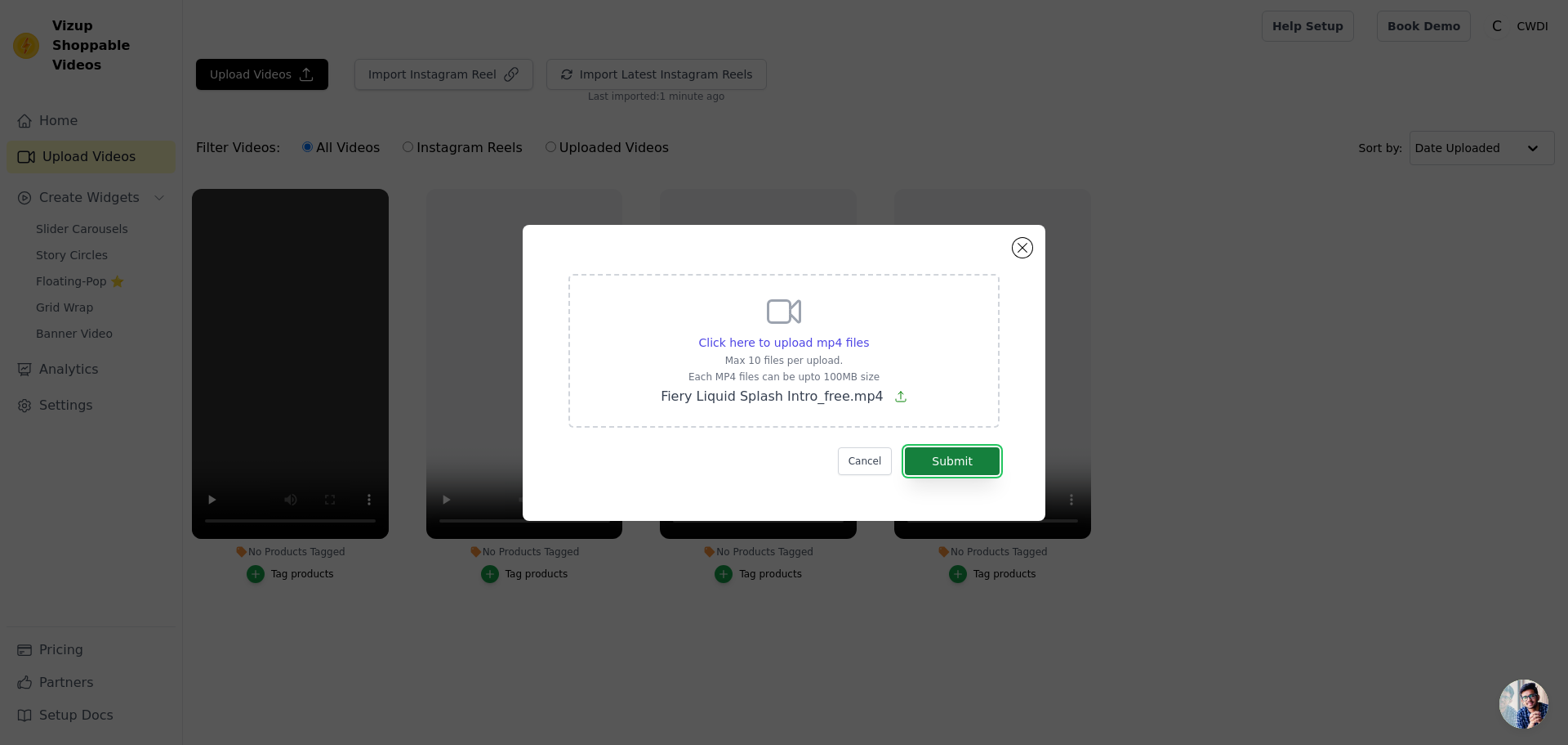
click at [974, 459] on button "Submit" at bounding box center [952, 461] width 95 height 28
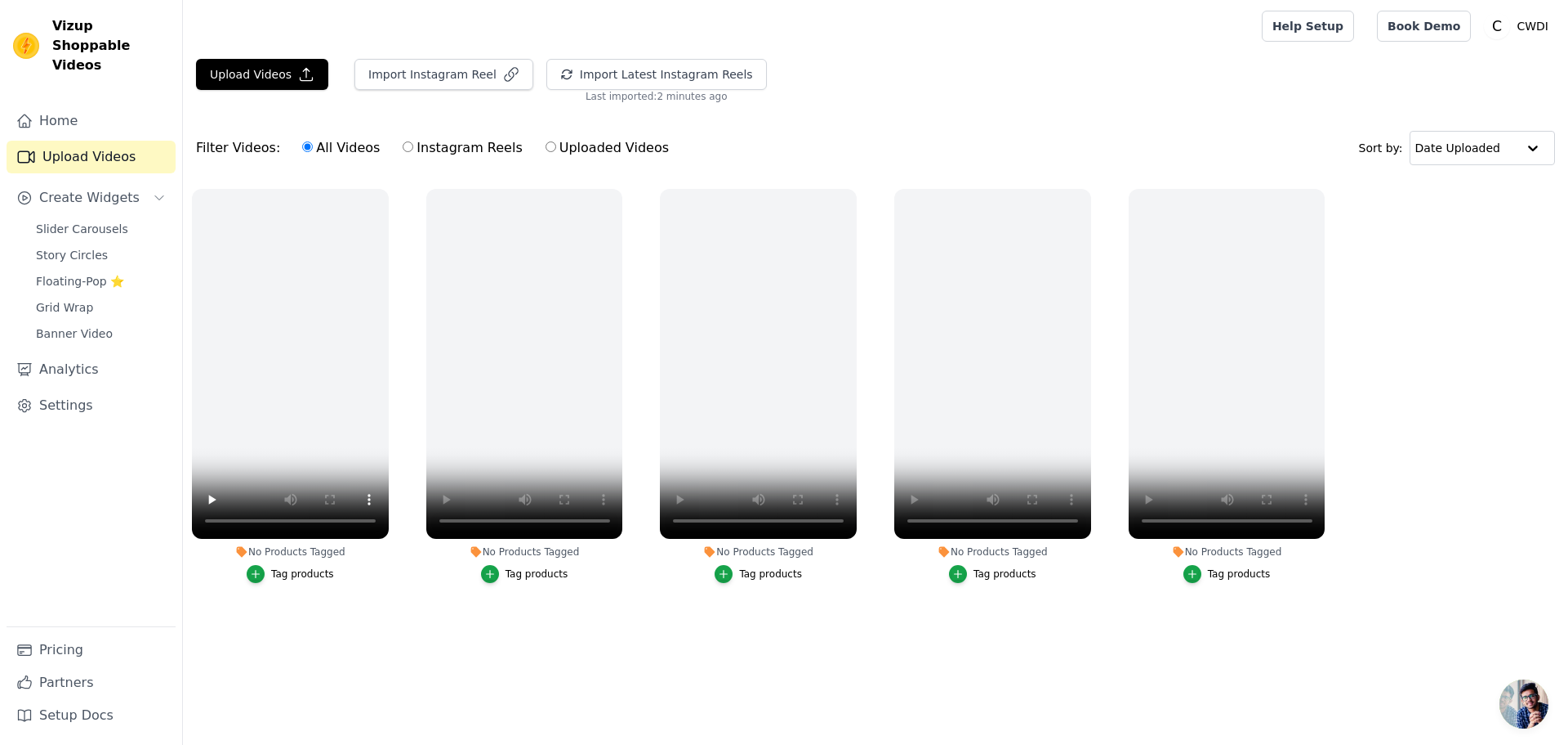
click at [767, 152] on div "Filter Videos: All Videos Instagram Reels Uploaded Videos Sort by: Date Uploaded" at bounding box center [875, 147] width 1385 height 64
click at [65, 221] on span "Slider Carousels" at bounding box center [82, 229] width 92 height 16
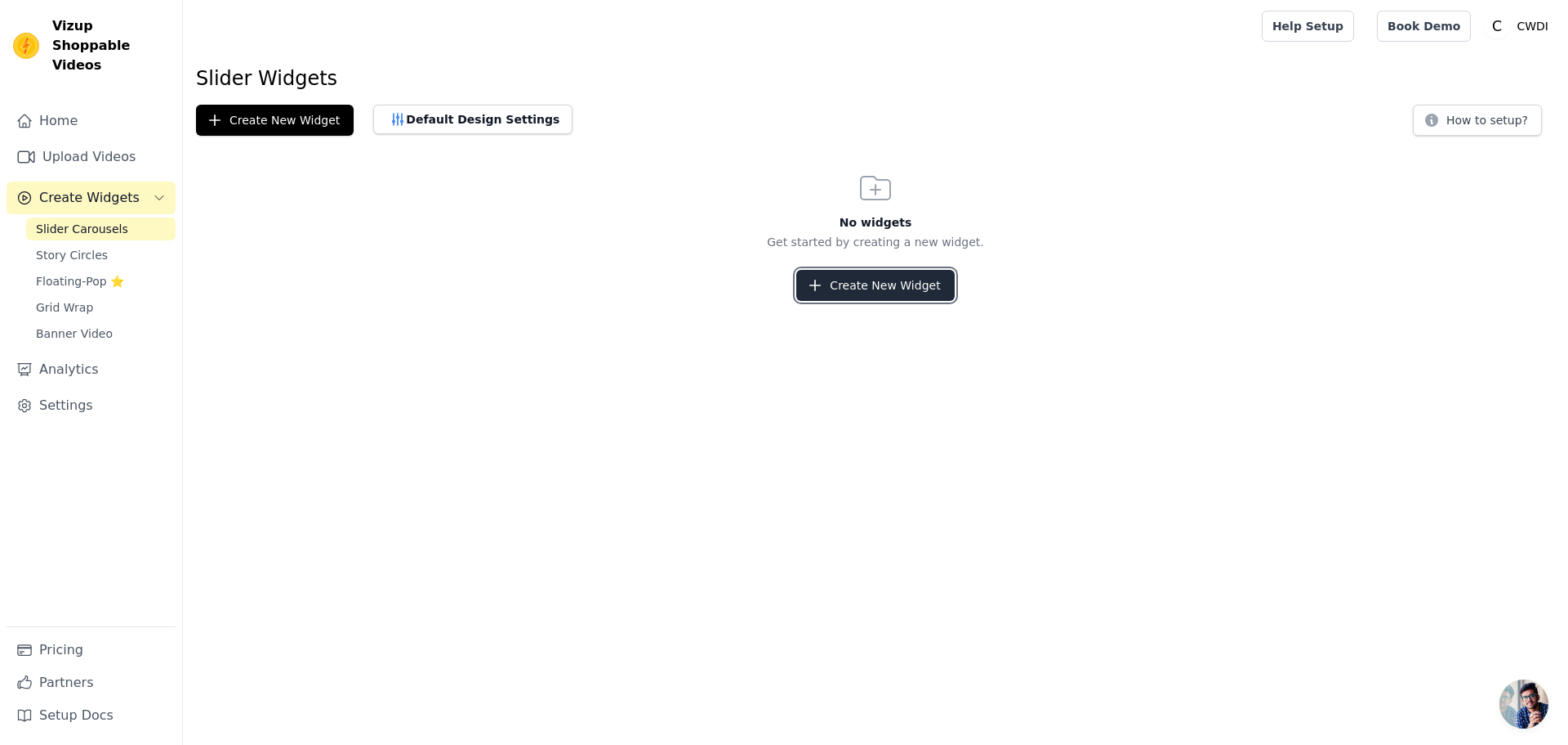
click at [869, 291] on button "Create New Widget" at bounding box center [875, 285] width 158 height 31
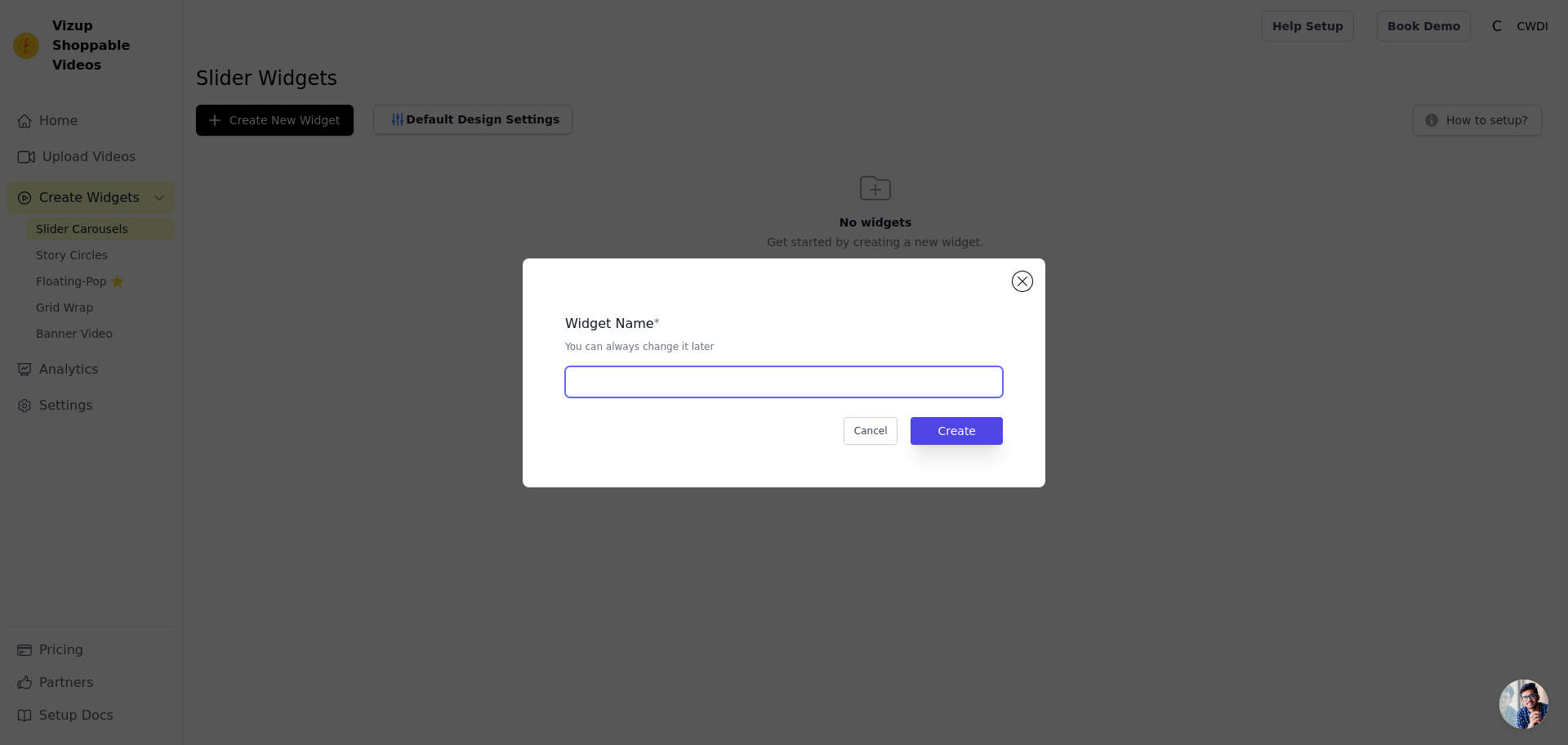
click at [745, 381] on input "text" at bounding box center [784, 381] width 438 height 31
type input "cwdi"
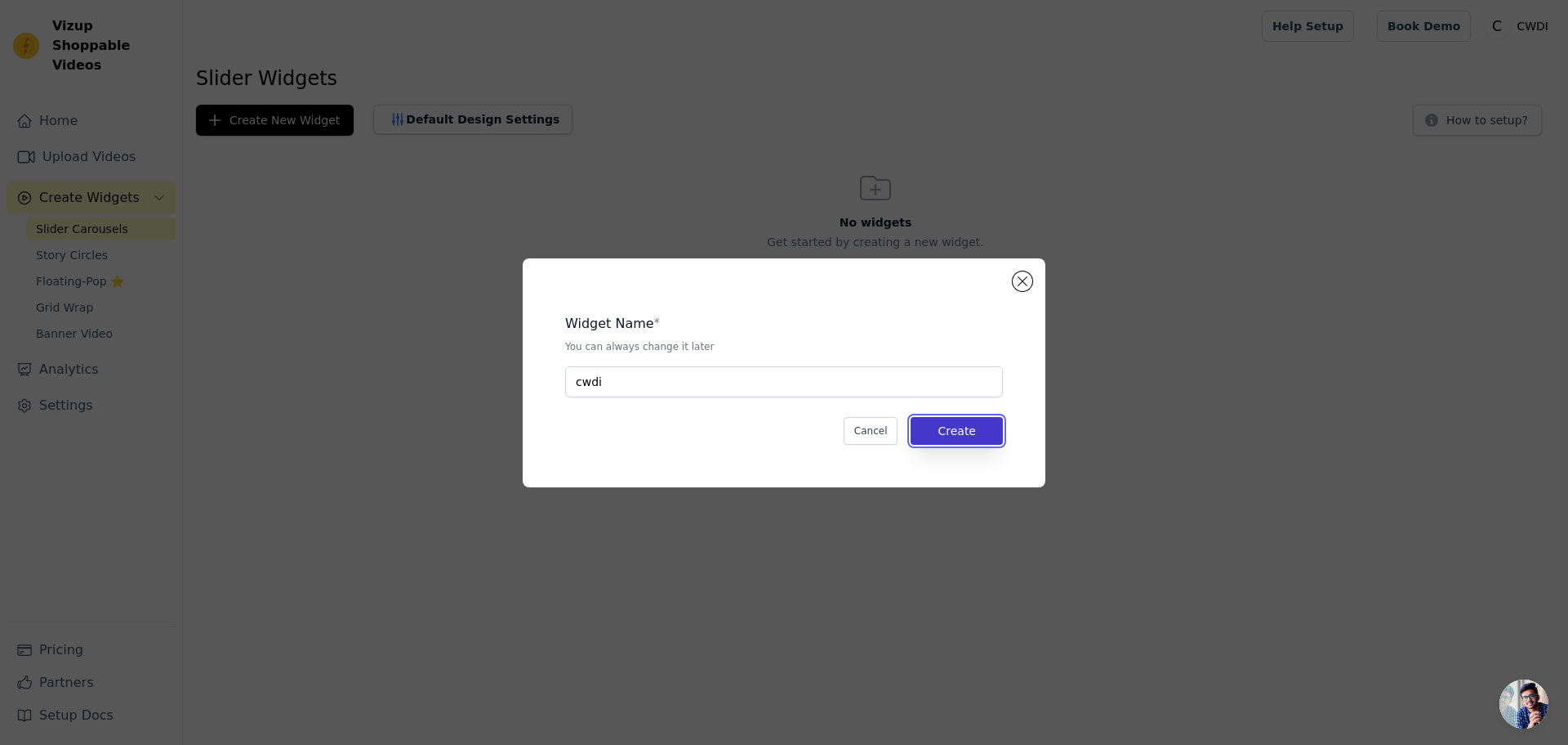
click at [962, 438] on button "Create" at bounding box center [957, 430] width 92 height 28
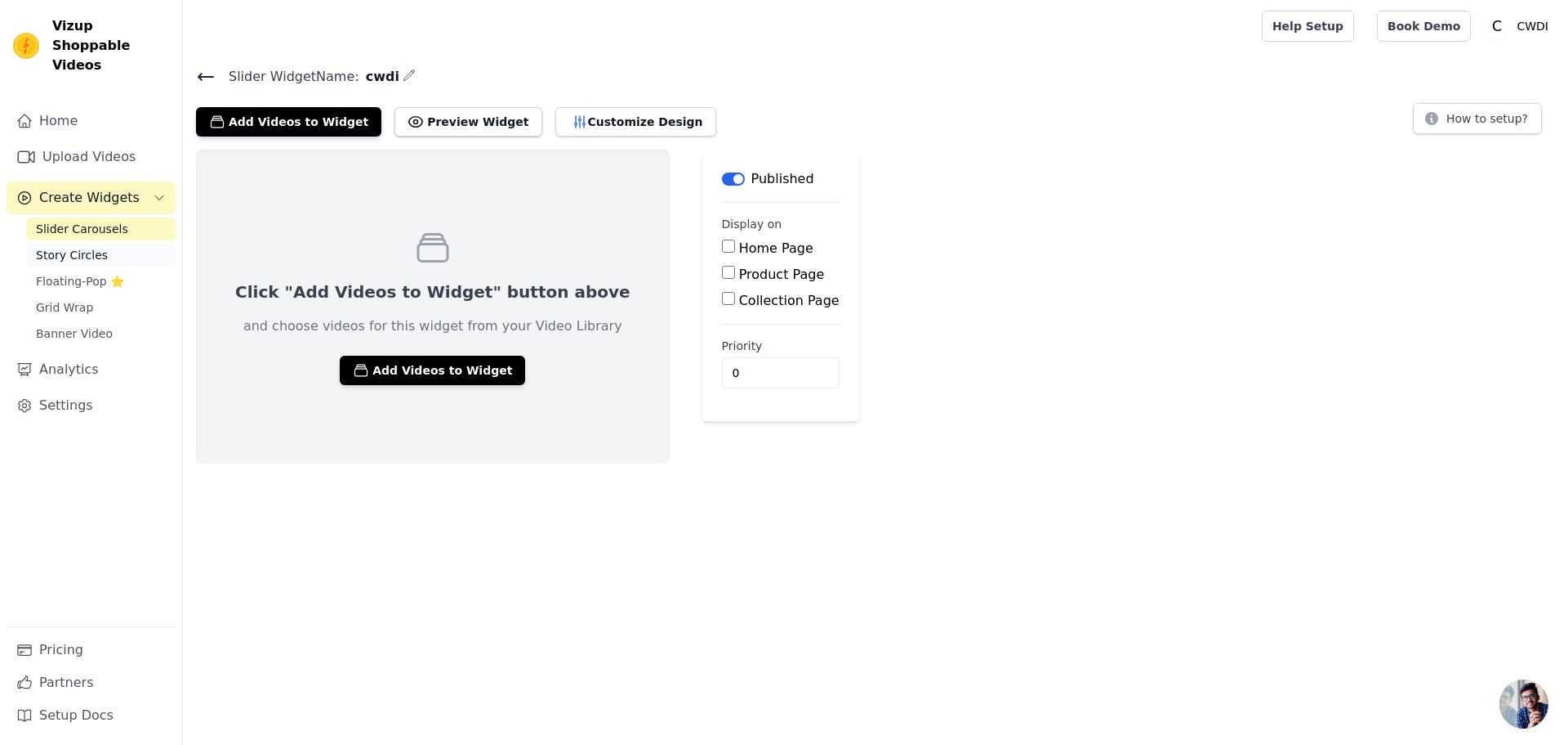
click at [72, 247] on span "Story Circles" at bounding box center [72, 255] width 72 height 16
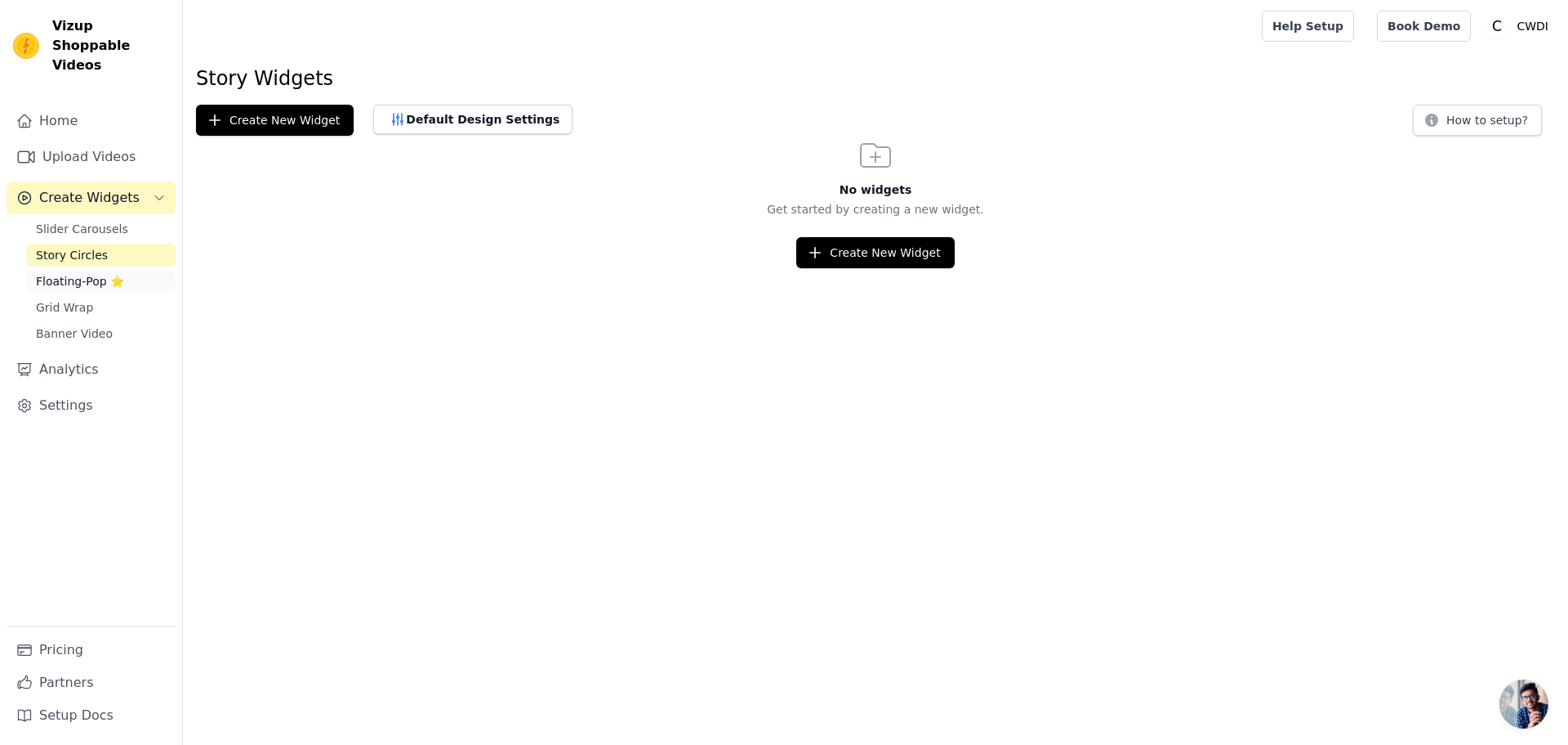
click at [64, 273] on span "Floating-Pop ⭐" at bounding box center [80, 282] width 88 height 16
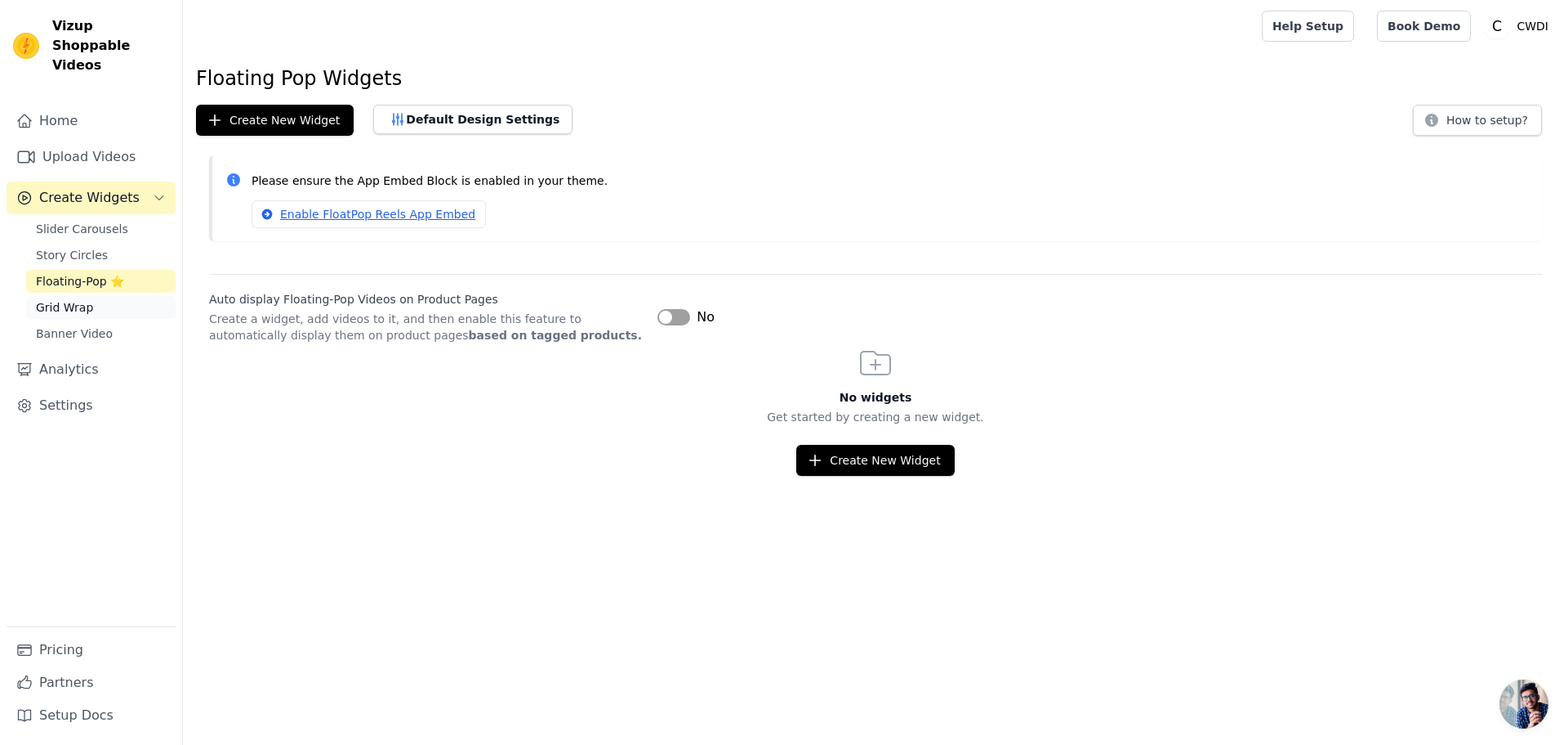
click at [62, 299] on span "Grid Wrap" at bounding box center [65, 308] width 57 height 16
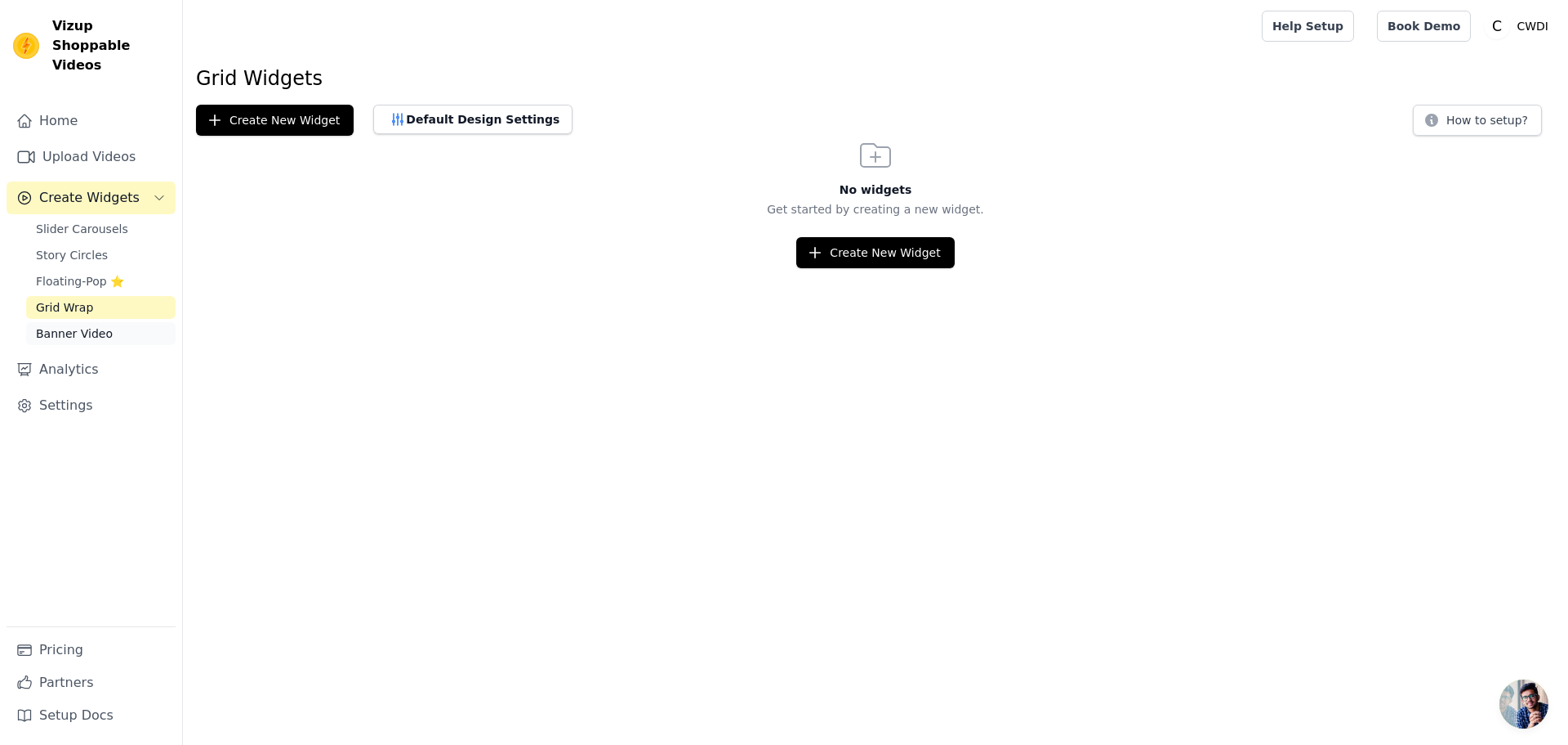
click at [56, 325] on span "Banner Video" at bounding box center [74, 334] width 77 height 16
click at [82, 357] on link "Analytics" at bounding box center [90, 369] width 169 height 32
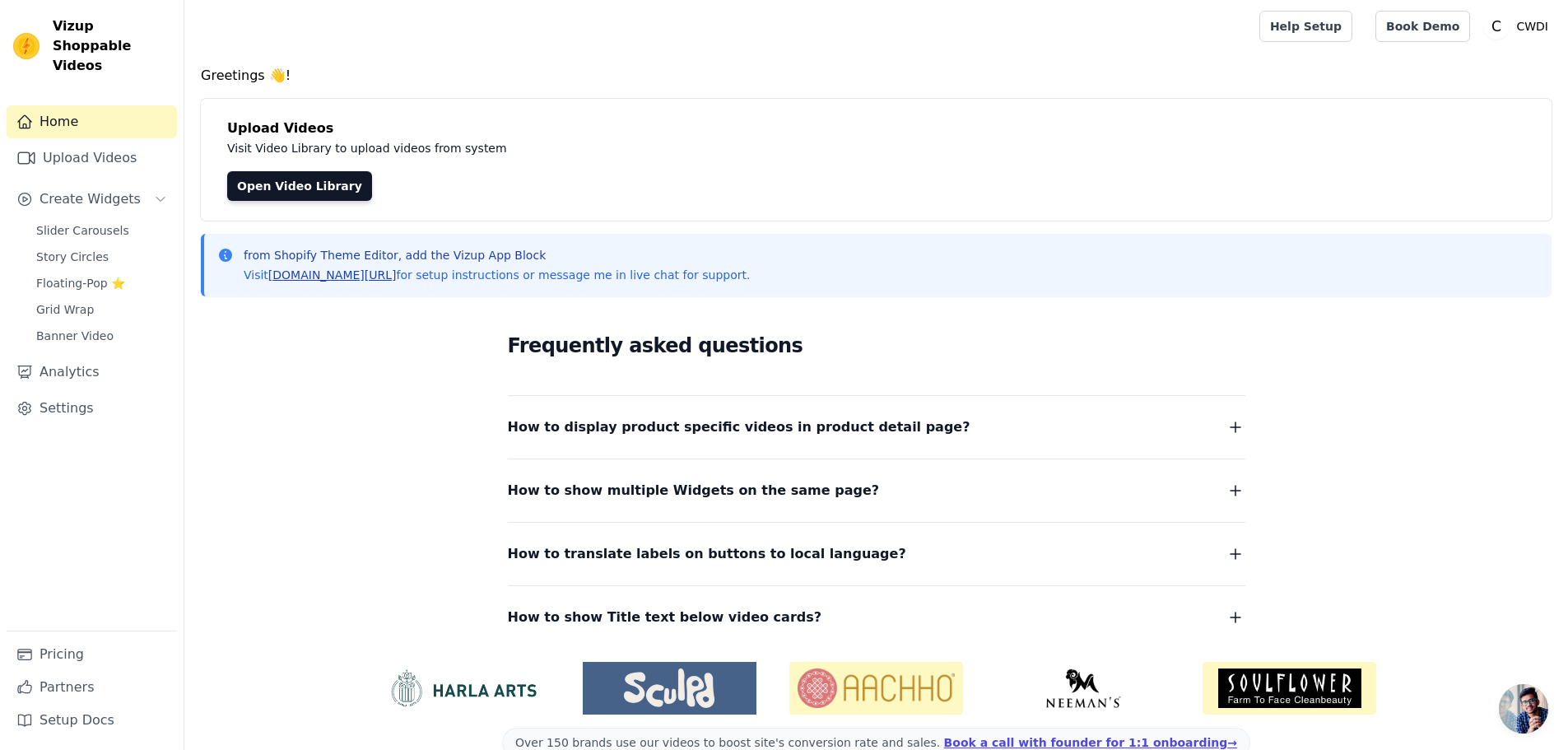
click at [373, 275] on link "vizupcommerce.com/docs" at bounding box center [332, 274] width 128 height 14
click at [84, 222] on span "Slider Carousels" at bounding box center [82, 230] width 93 height 16
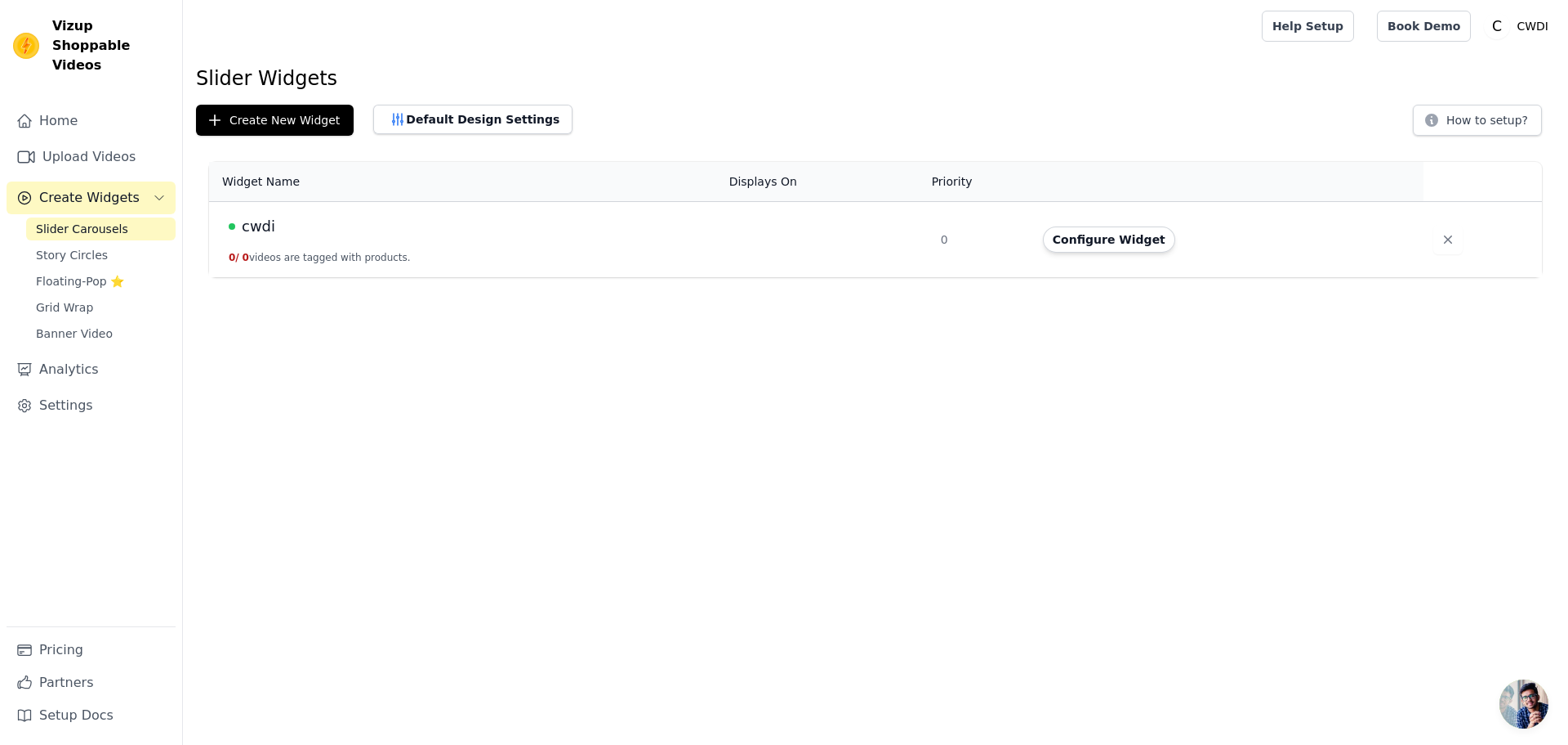
click at [1215, 243] on div "Configure Widget" at bounding box center [1223, 239] width 361 height 26
click at [1108, 237] on button "Configure Widget" at bounding box center [1109, 239] width 133 height 26
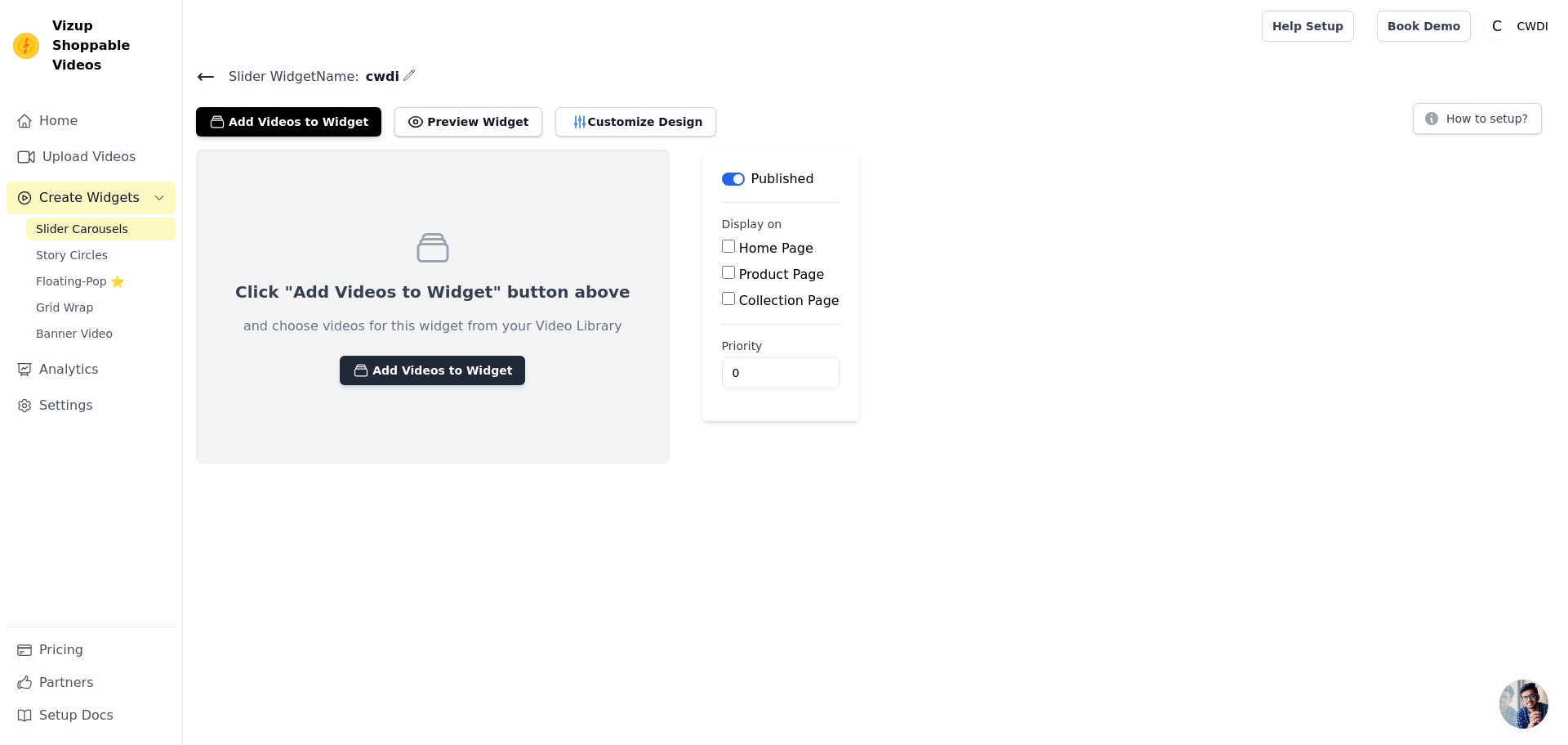
click at [419, 377] on button "Add Videos to Widget" at bounding box center [432, 370] width 185 height 30
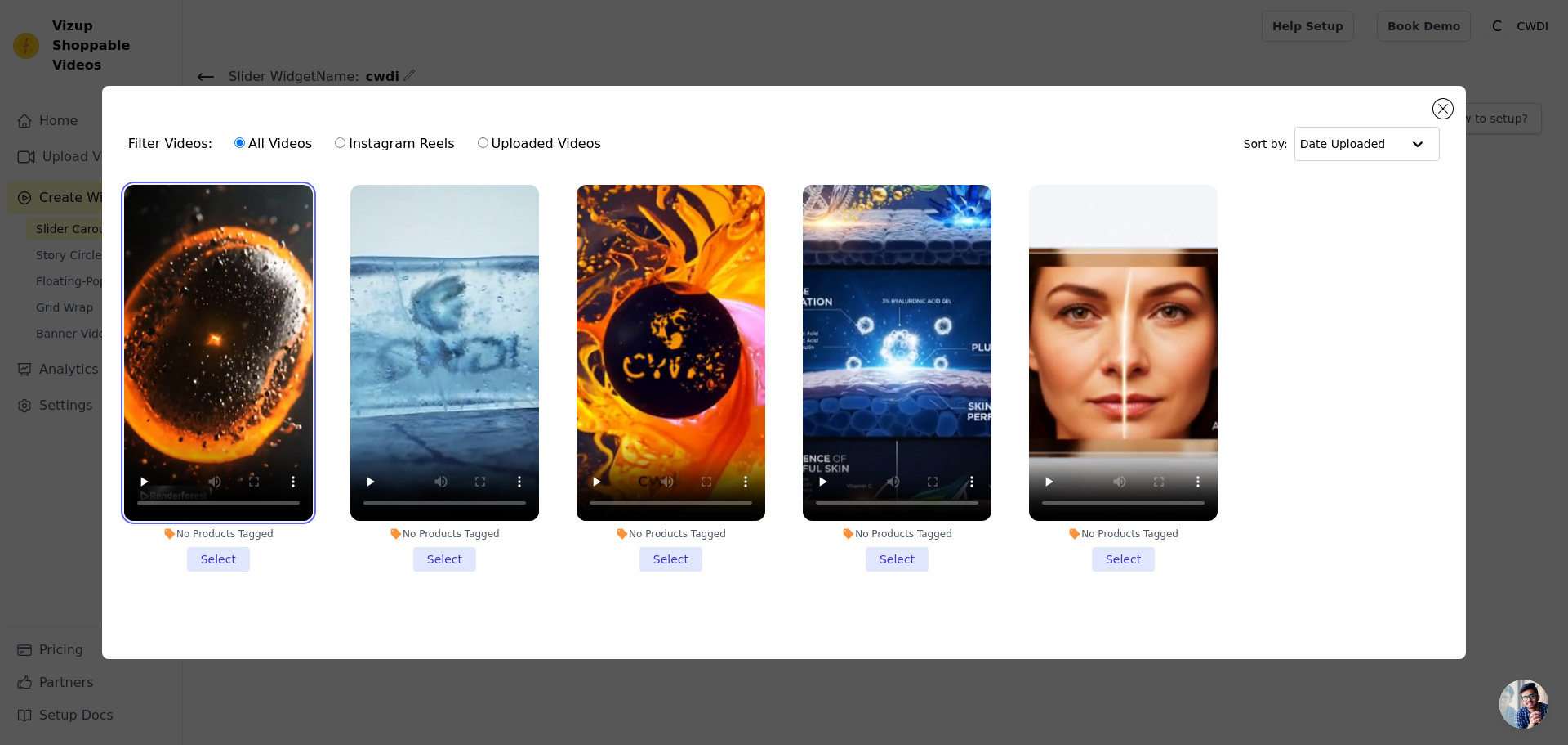
click at [224, 264] on video at bounding box center [219, 352] width 189 height 336
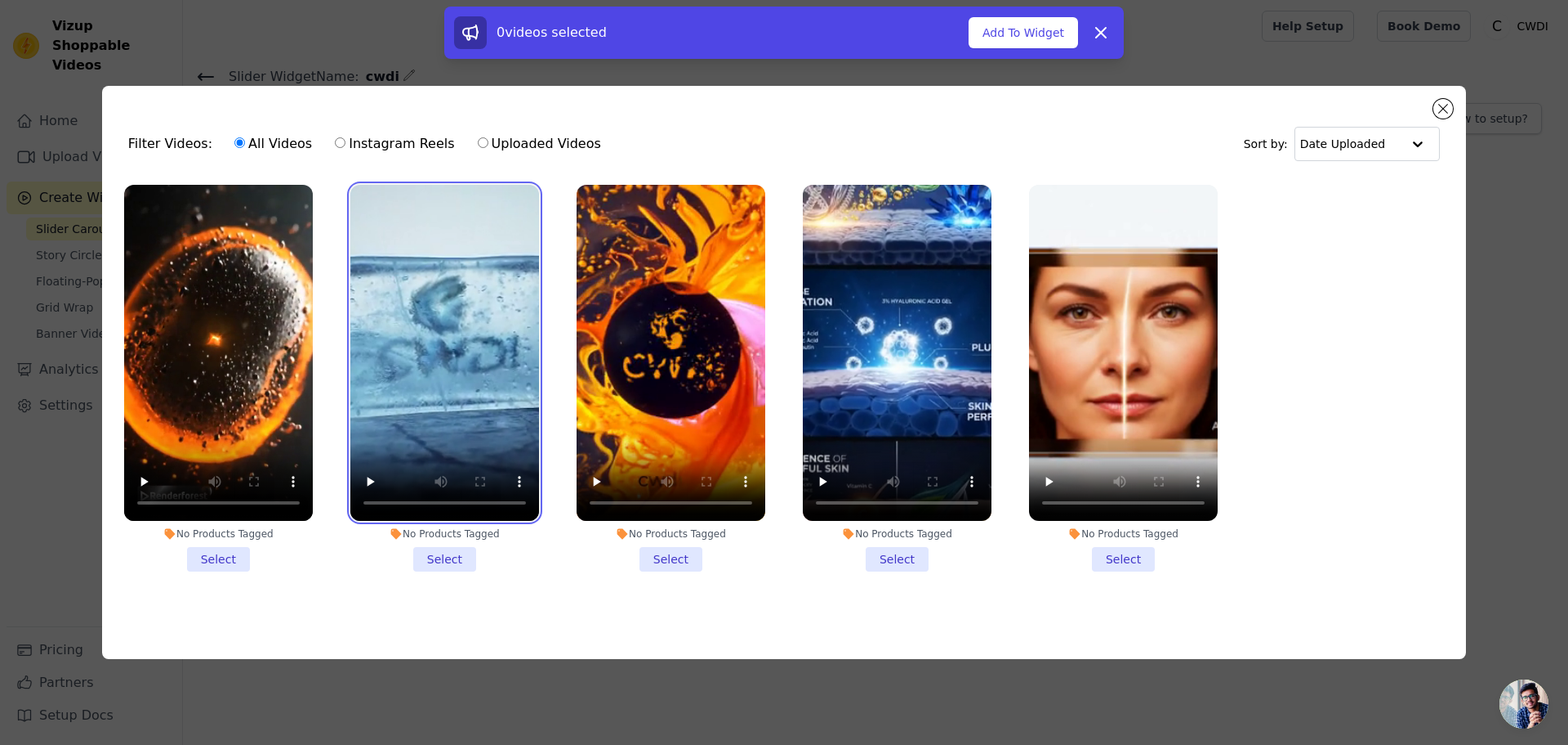
click at [479, 321] on video at bounding box center [444, 352] width 189 height 336
click at [218, 560] on li "No Products Tagged Select" at bounding box center [219, 377] width 189 height 386
click at [0, 0] on input "No Products Tagged Select" at bounding box center [0, 0] width 0 height 0
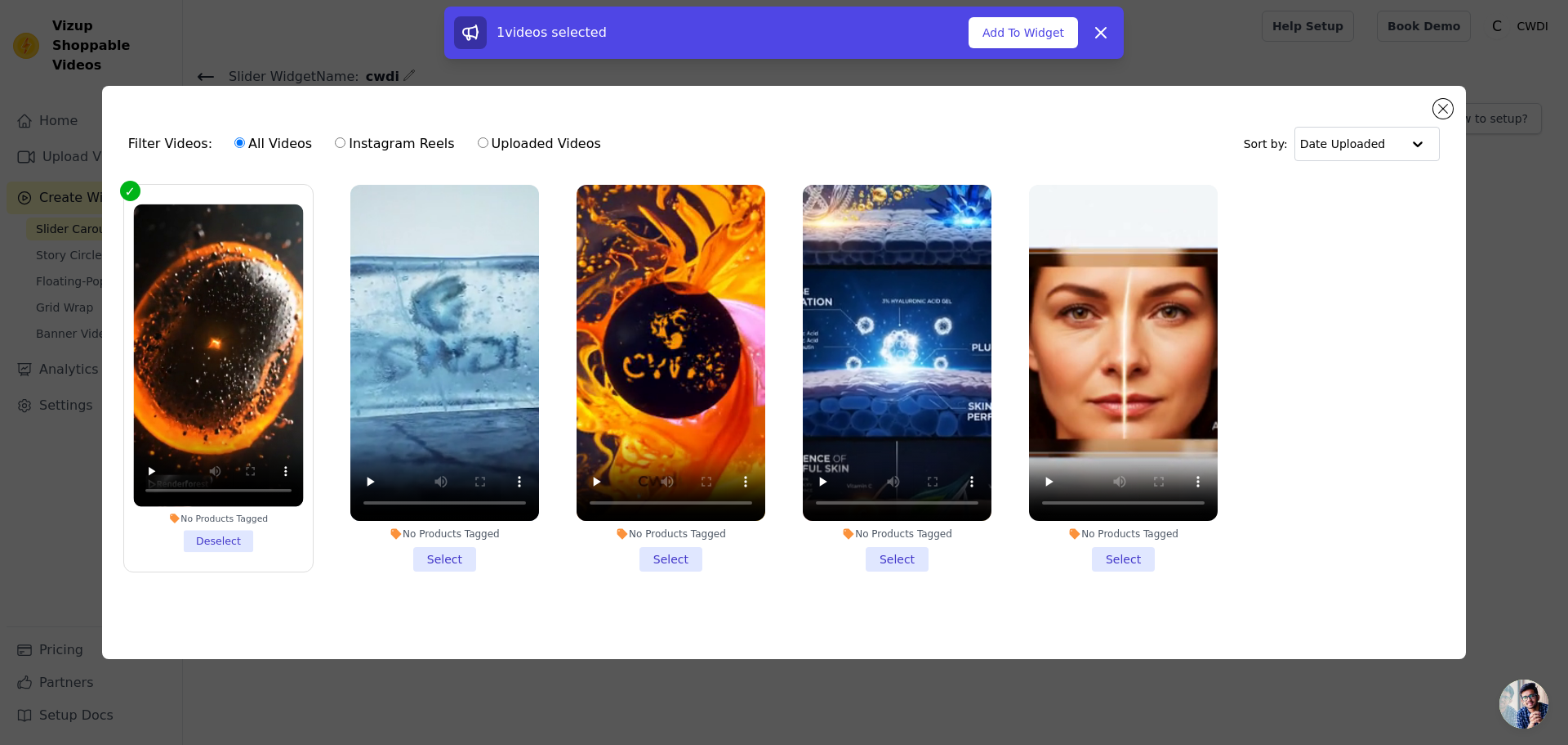
click at [445, 550] on li "No Products Tagged Select" at bounding box center [444, 377] width 189 height 386
click at [0, 0] on input "No Products Tagged Select" at bounding box center [0, 0] width 0 height 0
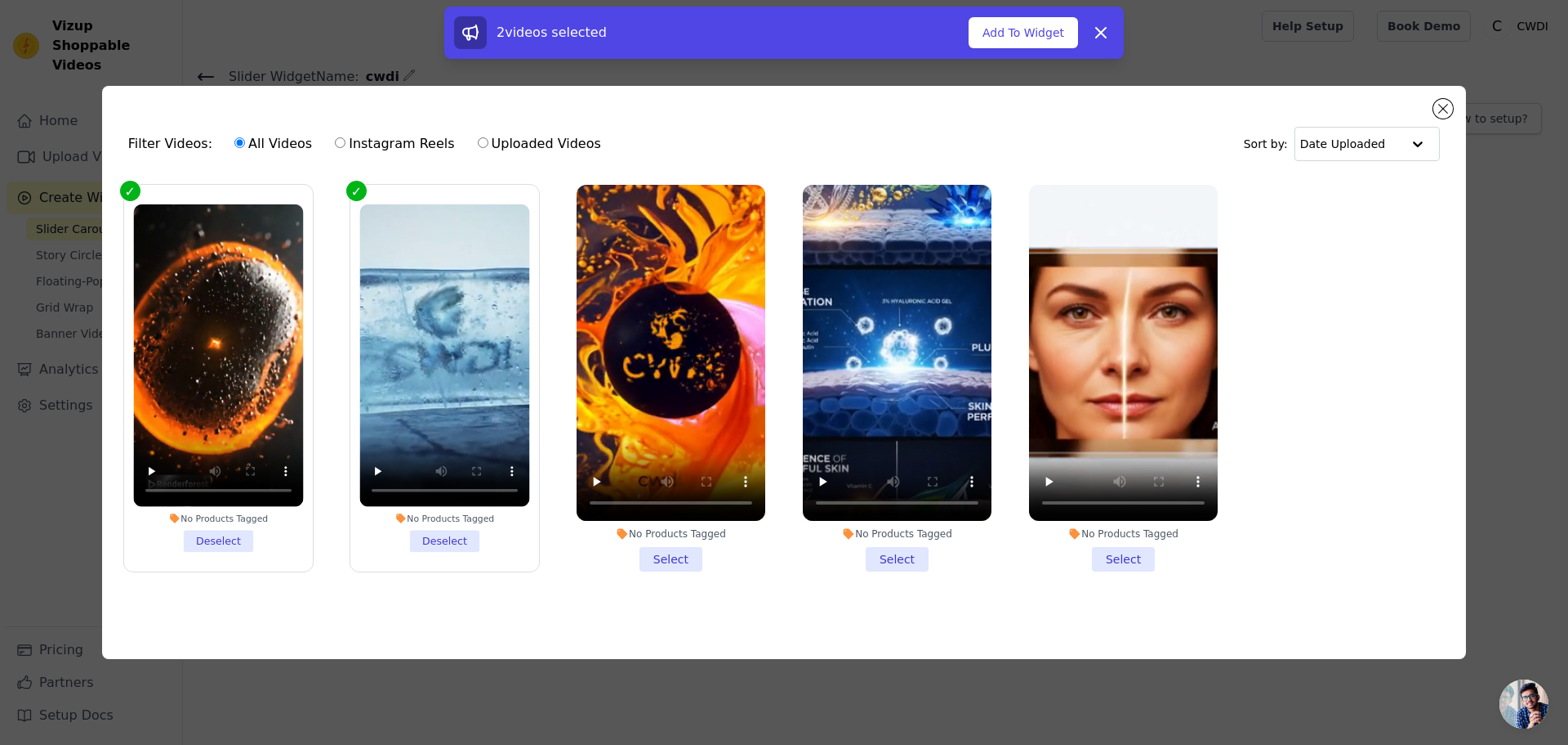
click at [661, 550] on li "No Products Tagged Select" at bounding box center [671, 377] width 189 height 386
click at [0, 0] on input "No Products Tagged Select" at bounding box center [0, 0] width 0 height 0
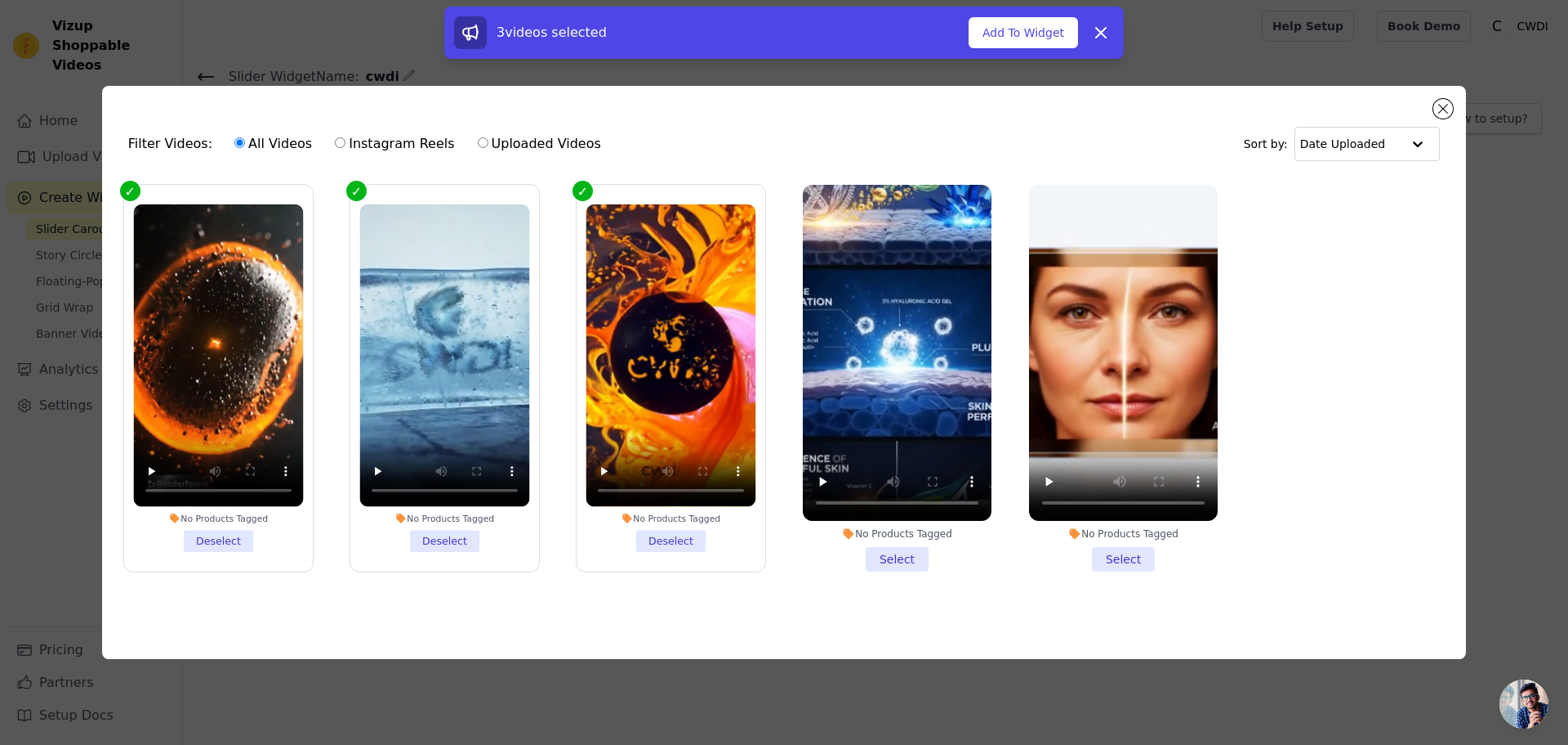
click at [889, 562] on li "No Products Tagged Select" at bounding box center [897, 377] width 189 height 386
click at [0, 0] on input "No Products Tagged Select" at bounding box center [0, 0] width 0 height 0
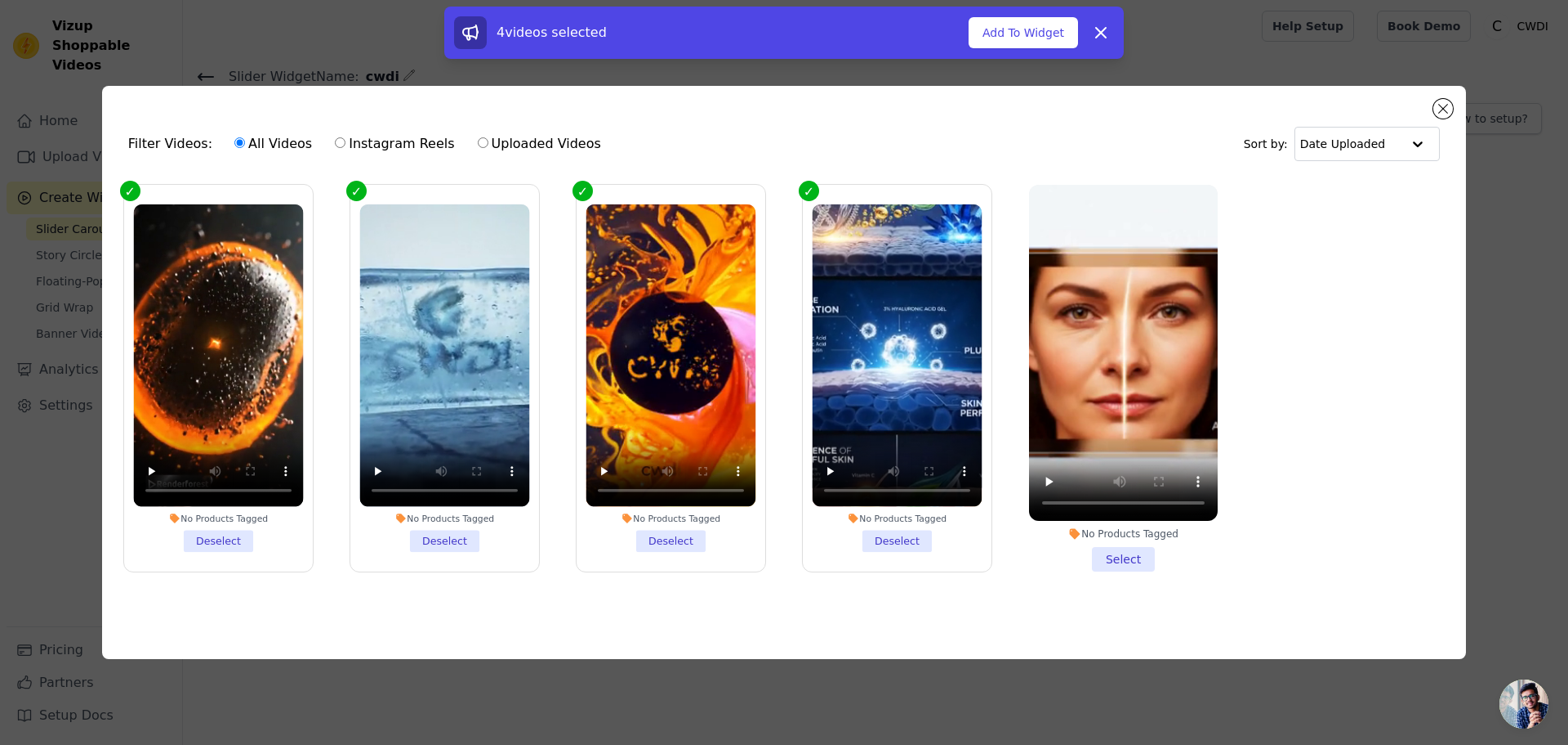
click at [1106, 552] on li "No Products Tagged Select" at bounding box center [1124, 377] width 189 height 386
click at [0, 0] on input "No Products Tagged Select" at bounding box center [0, 0] width 0 height 0
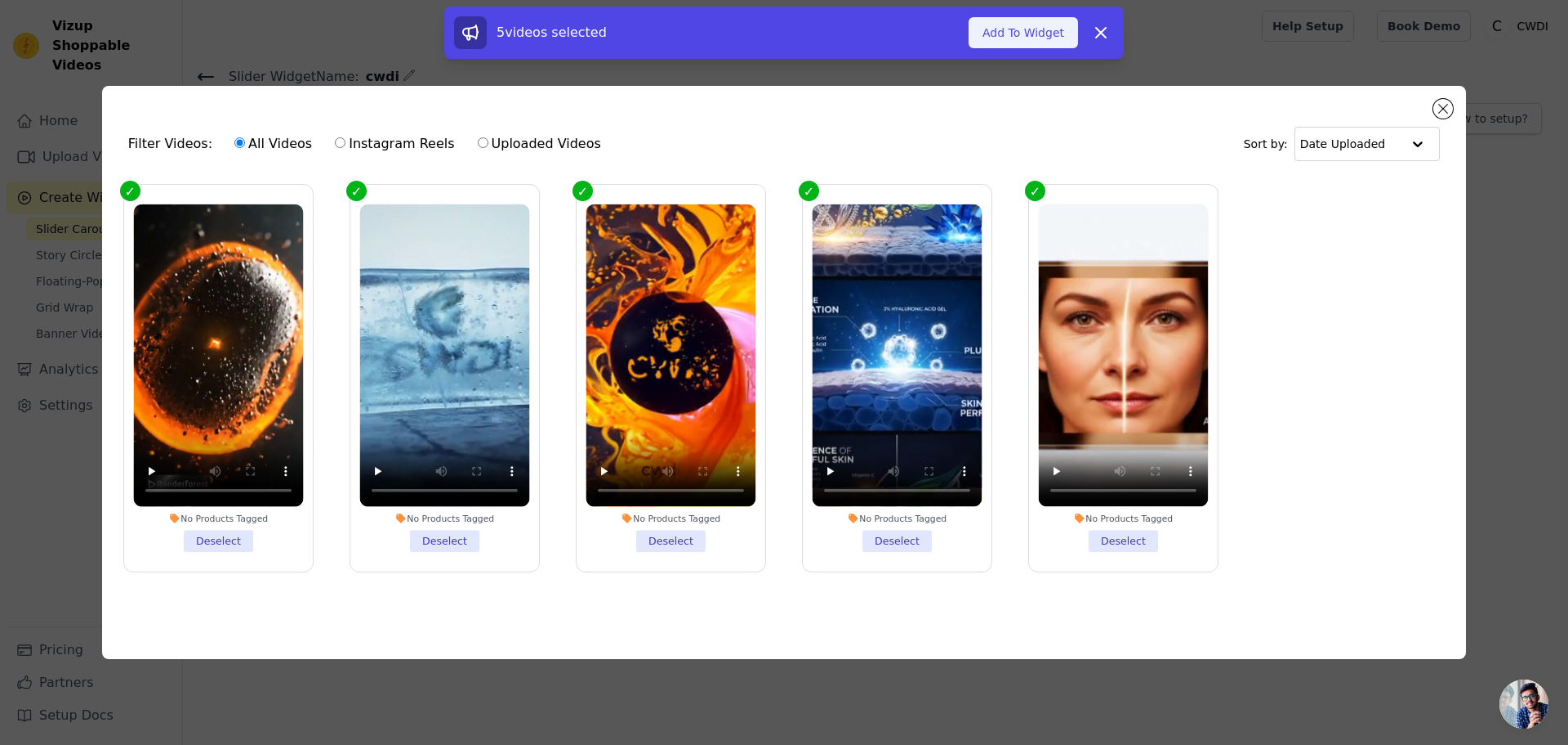
click at [1006, 44] on button "Add To Widget" at bounding box center [1023, 32] width 109 height 31
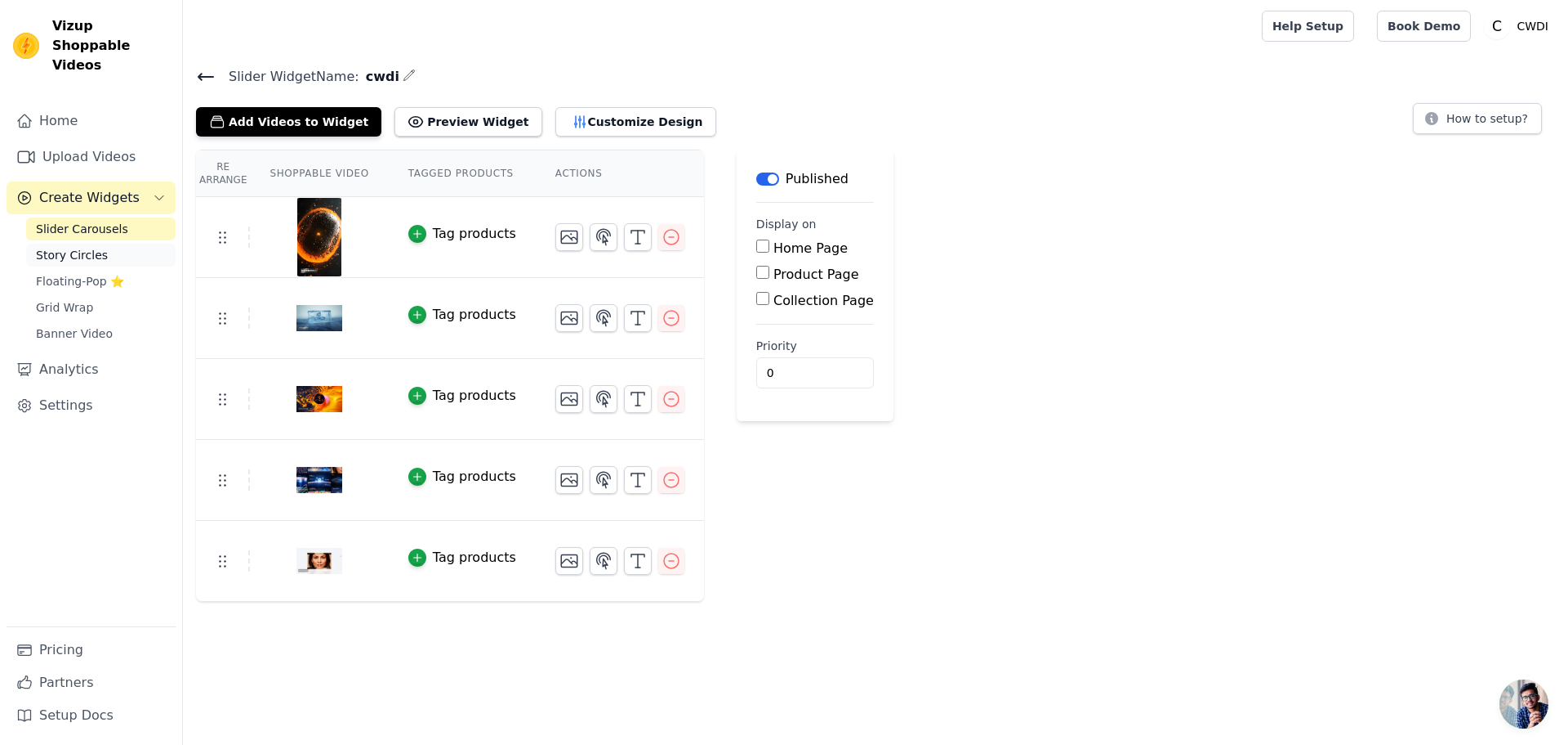
click at [64, 247] on span "Story Circles" at bounding box center [72, 255] width 72 height 16
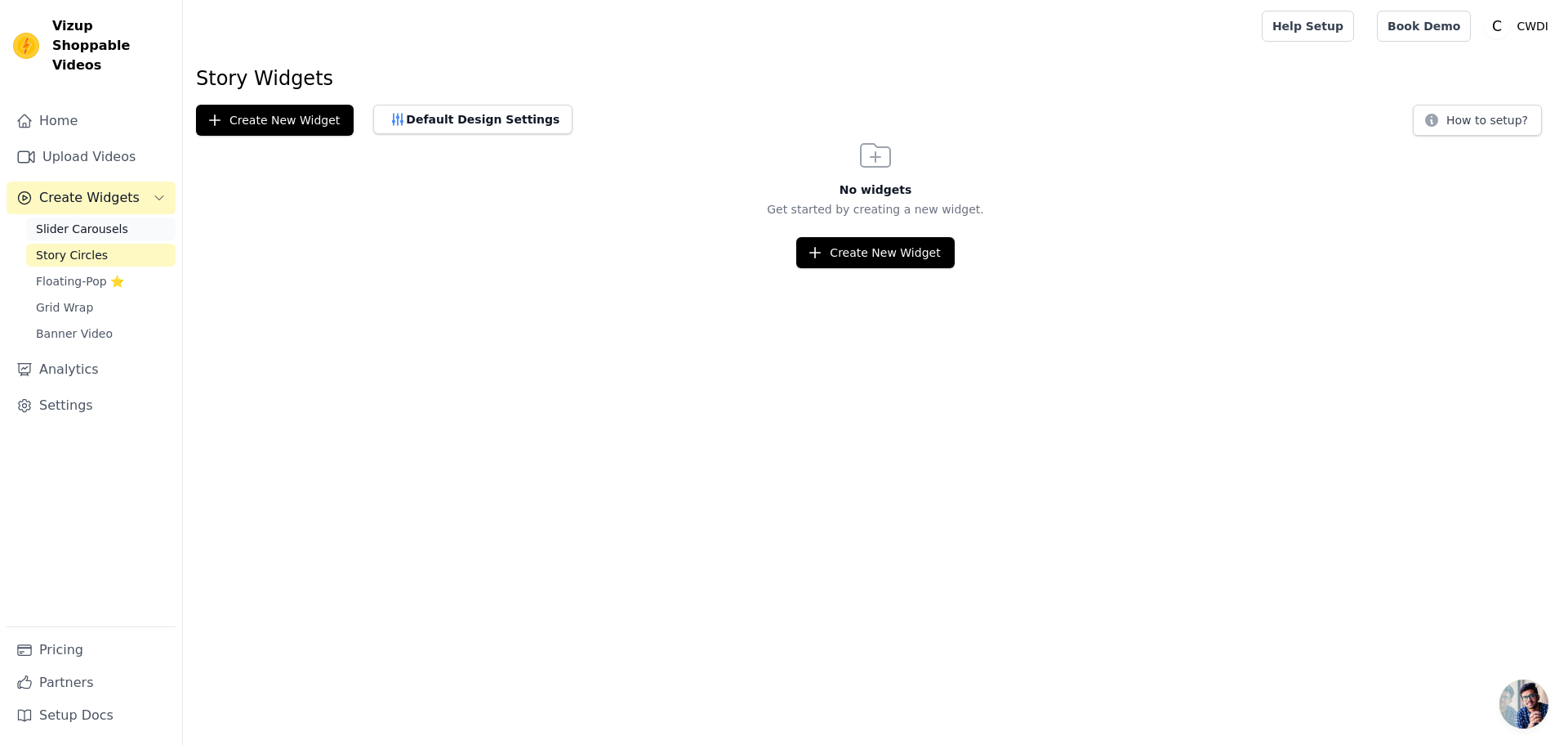
click at [69, 221] on span "Slider Carousels" at bounding box center [82, 229] width 92 height 16
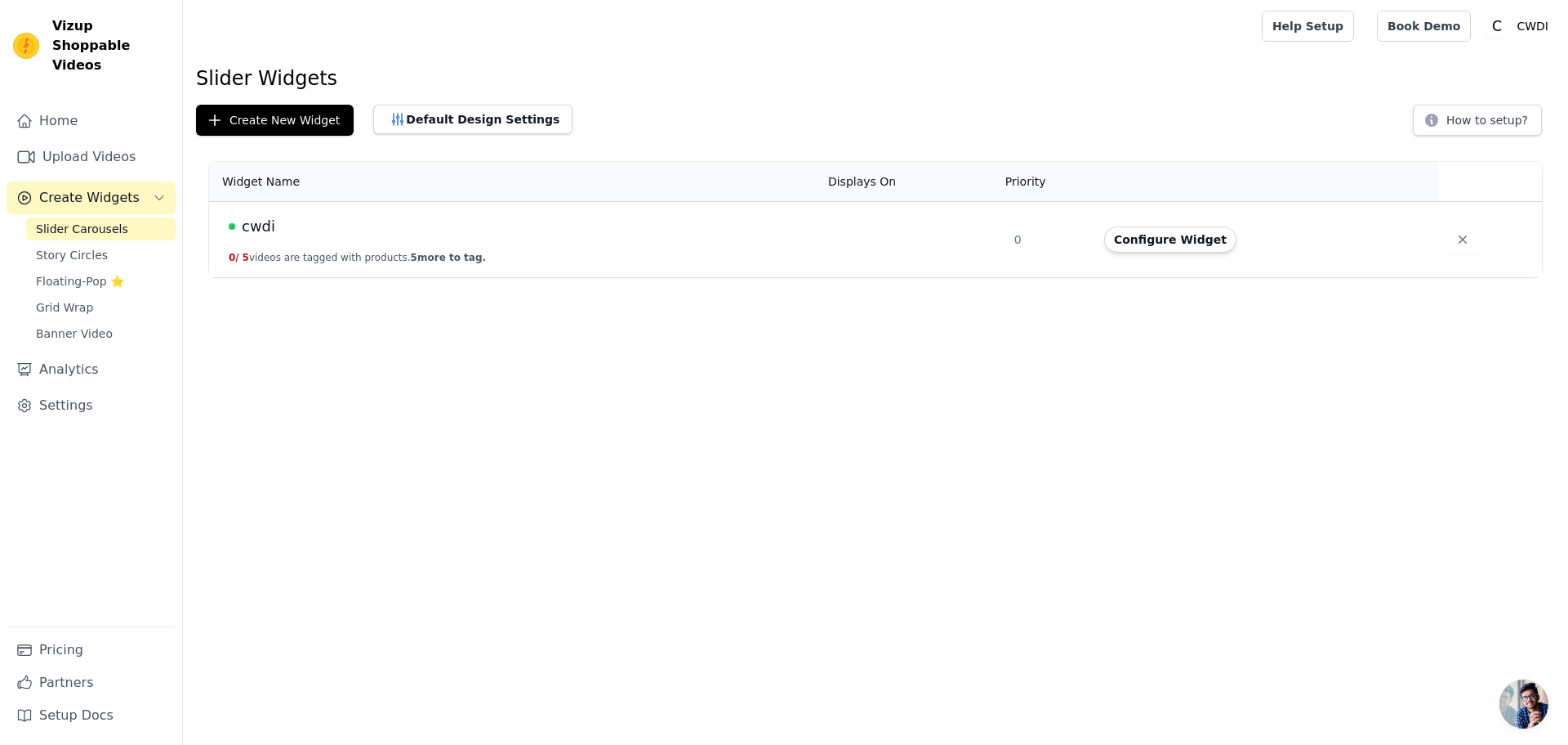
click at [402, 227] on div "cwdi" at bounding box center [518, 227] width 580 height 23
click at [1144, 245] on button "Configure Widget" at bounding box center [1171, 239] width 133 height 26
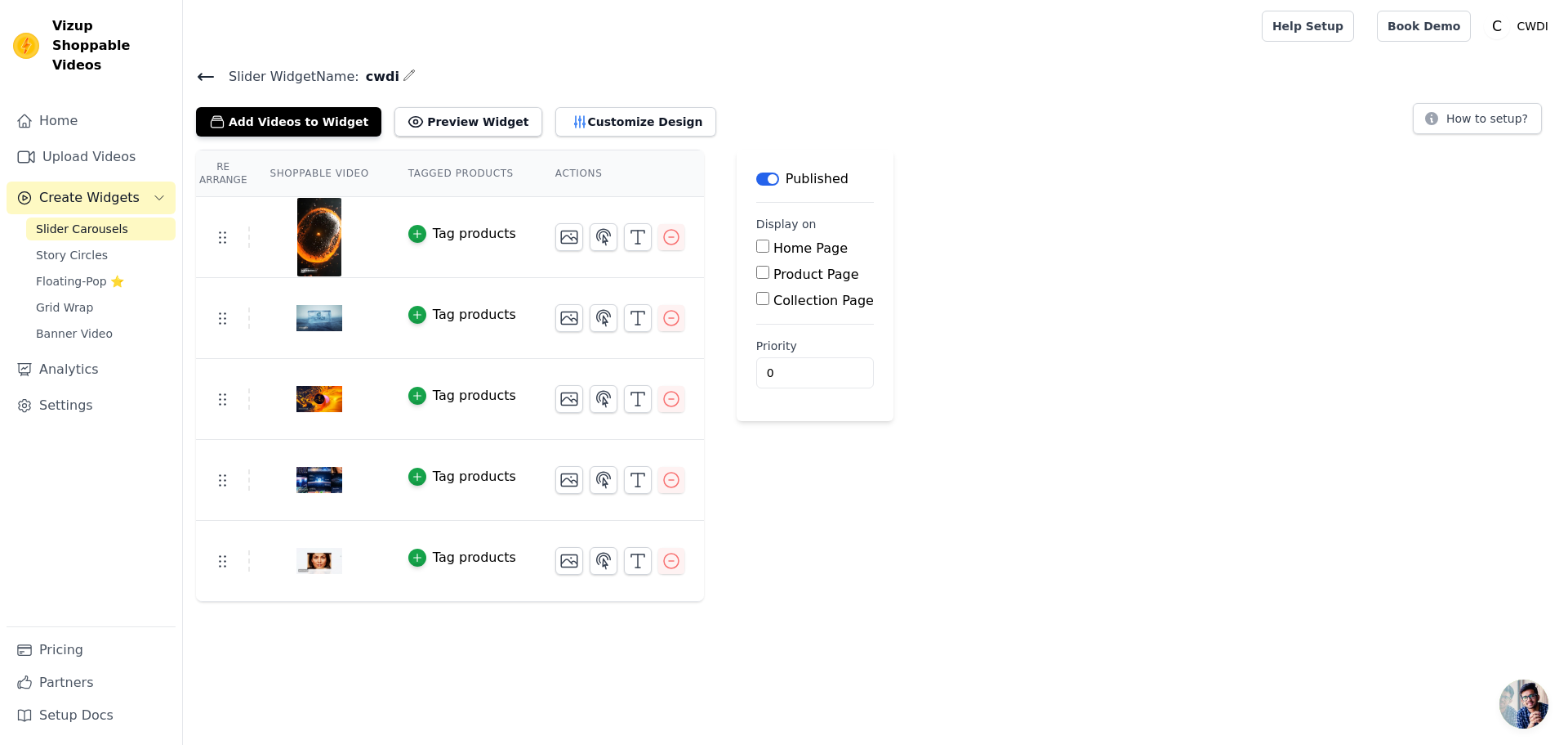
click at [756, 247] on input "Home Page" at bounding box center [762, 246] width 13 height 13
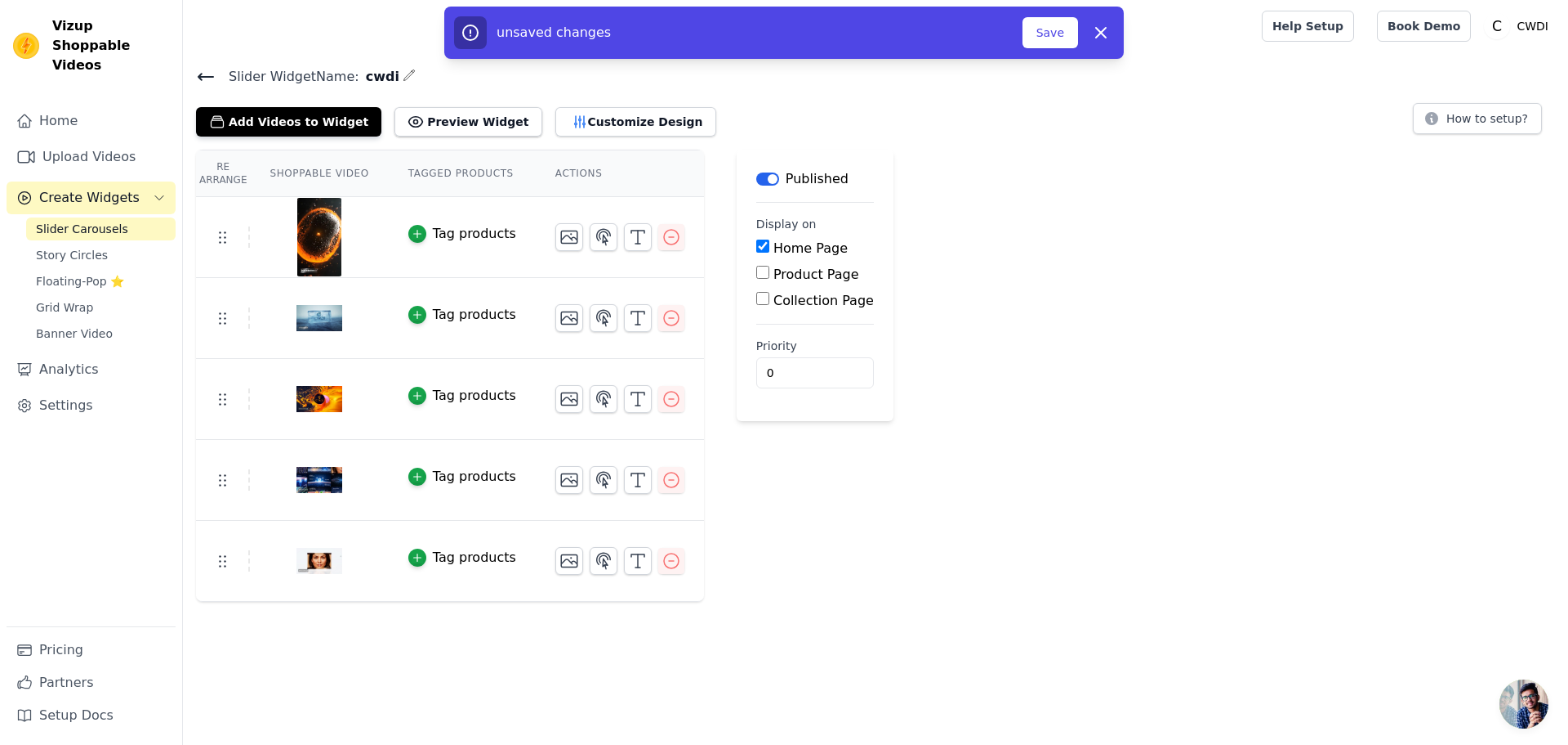
click at [756, 247] on input "Home Page" at bounding box center [762, 246] width 13 height 13
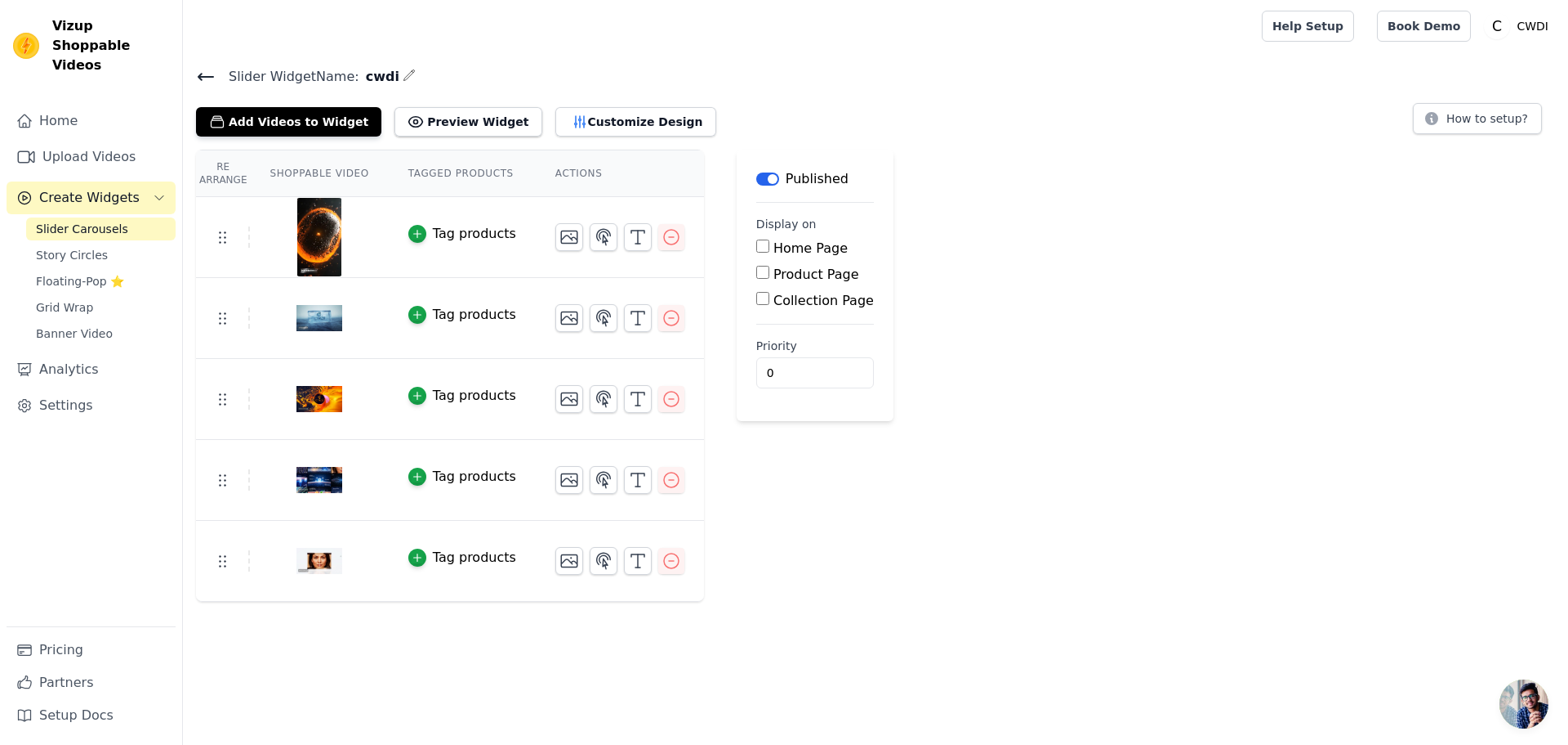
click at [756, 246] on input "Home Page" at bounding box center [762, 246] width 13 height 13
checkbox input "true"
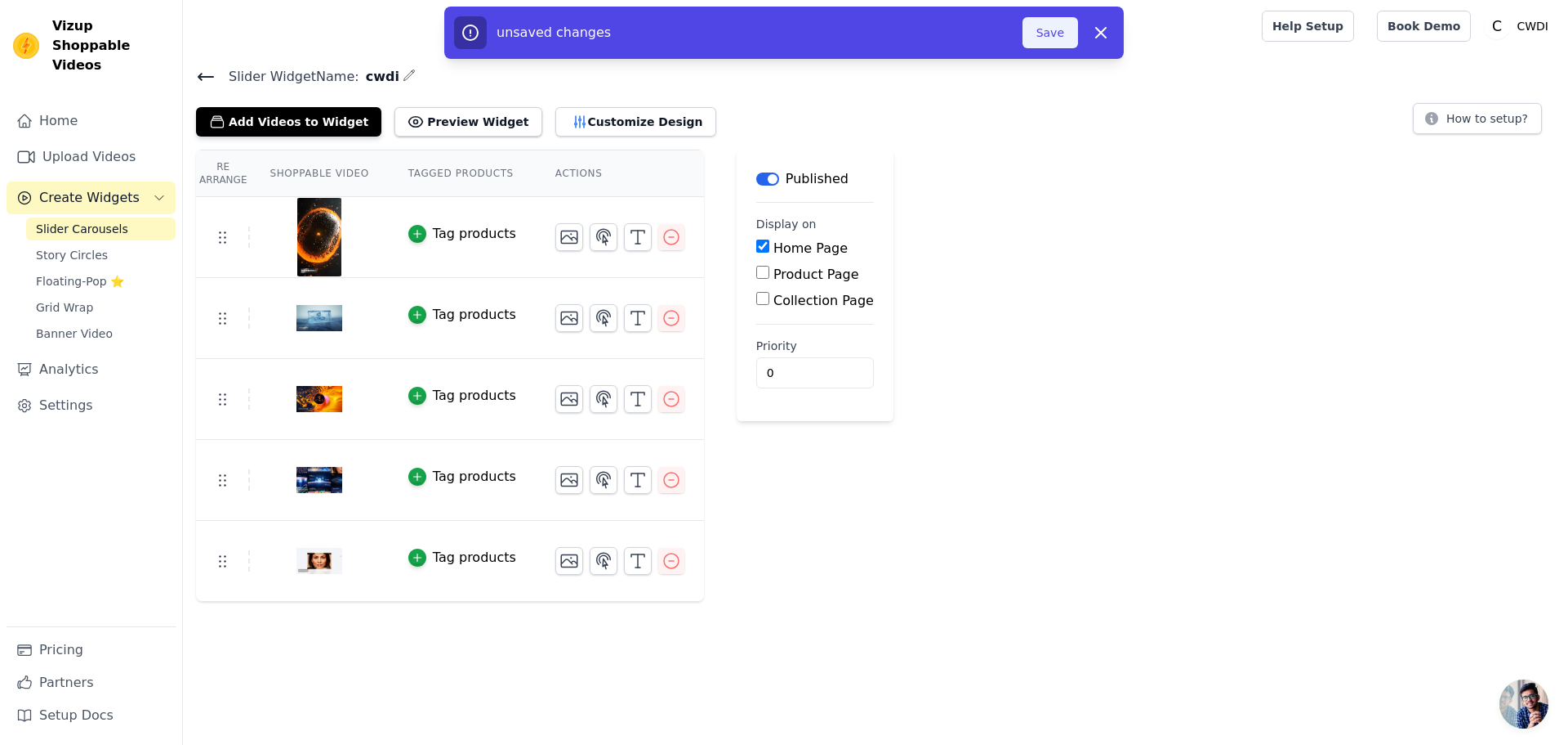
click at [1059, 32] on button "Save" at bounding box center [1050, 32] width 56 height 31
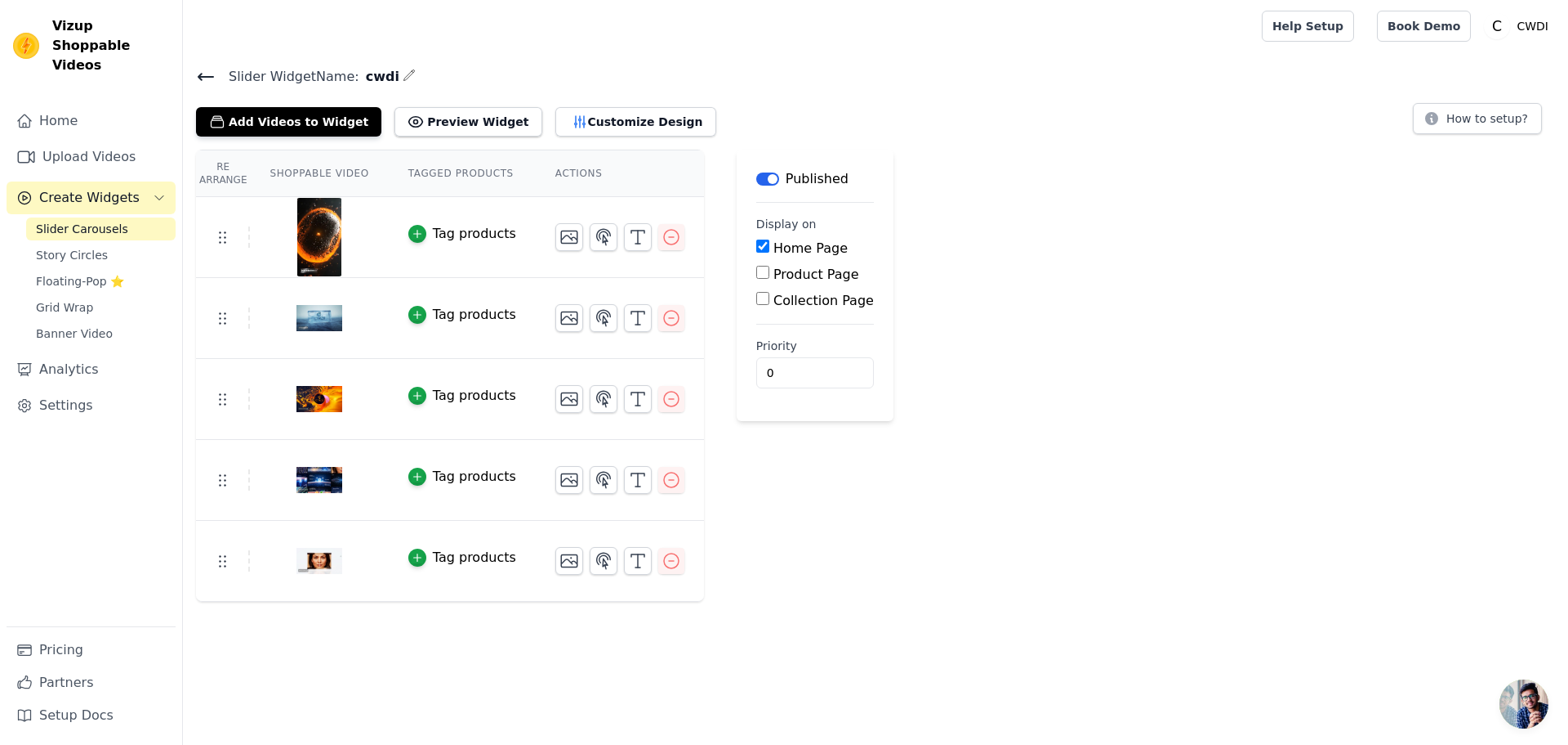
click at [756, 274] on input "Product Page" at bounding box center [762, 272] width 13 height 13
checkbox input "true"
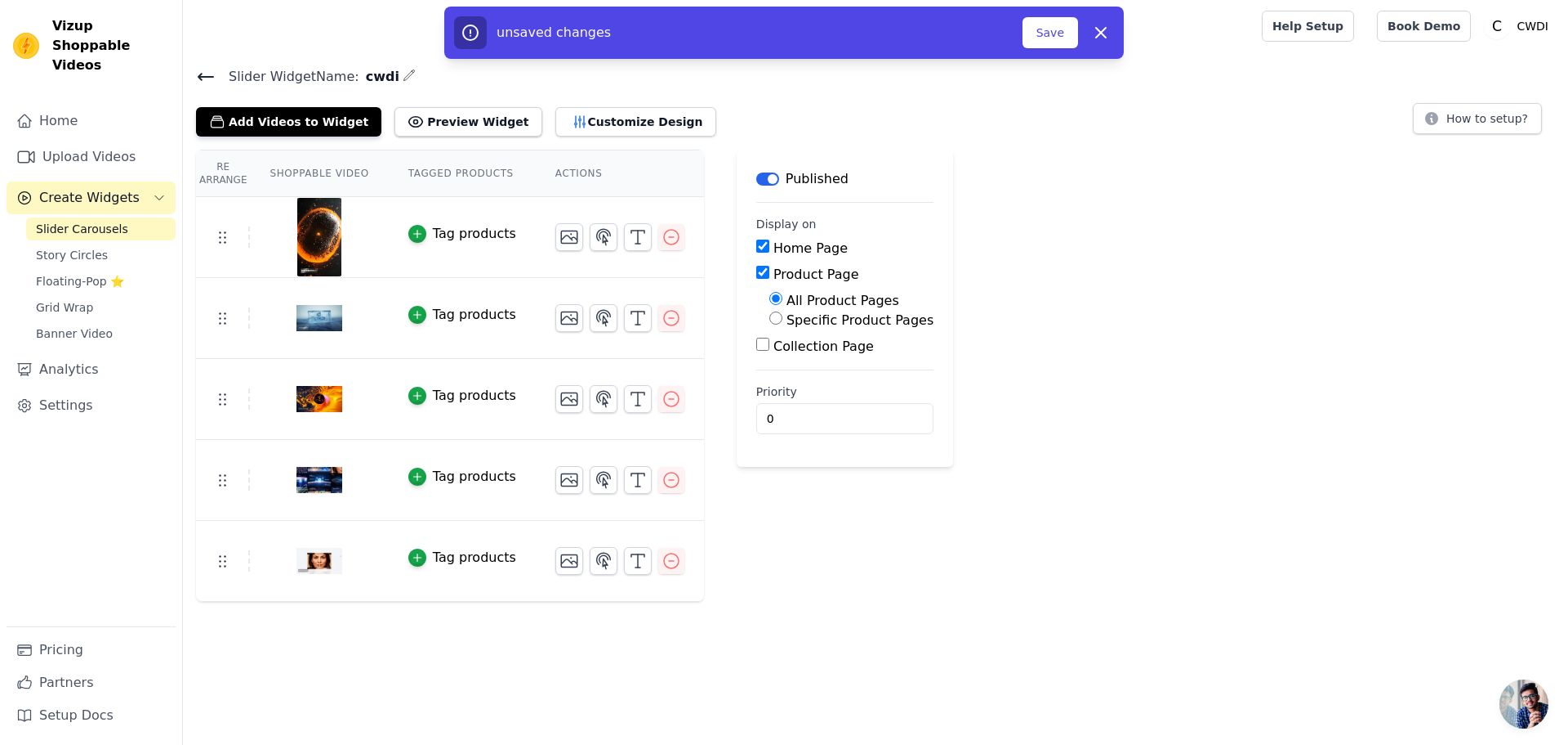
click at [756, 246] on input "Home Page" at bounding box center [762, 246] width 13 height 13
checkbox input "false"
click at [1040, 36] on button "Save" at bounding box center [1050, 32] width 56 height 31
